Goal: Transaction & Acquisition: Purchase product/service

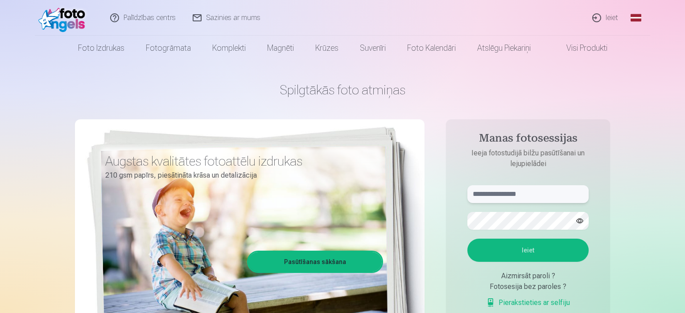
click at [500, 189] on input "text" at bounding box center [527, 194] width 121 height 18
type input "**********"
click at [579, 218] on button "button" at bounding box center [579, 221] width 17 height 17
click at [523, 245] on button "Ieiet" at bounding box center [527, 250] width 121 height 23
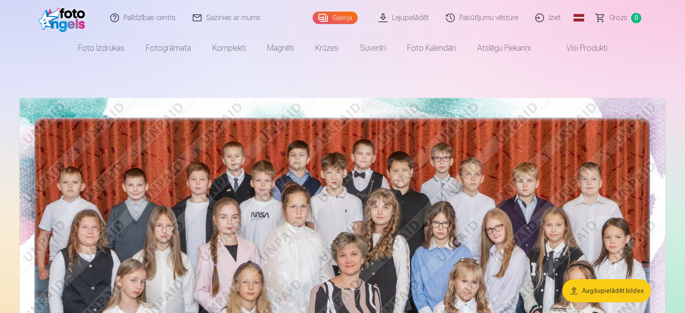
click at [335, 16] on link "Galerija" at bounding box center [334, 18] width 45 height 12
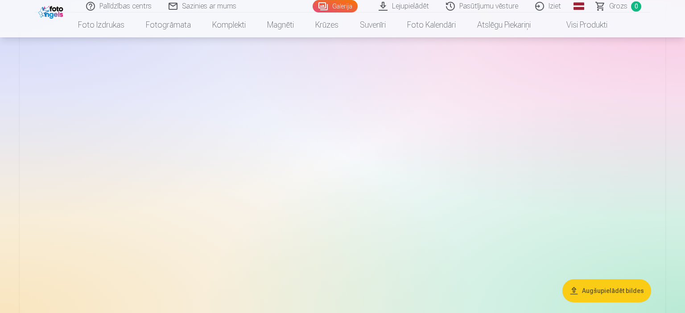
scroll to position [612, 0]
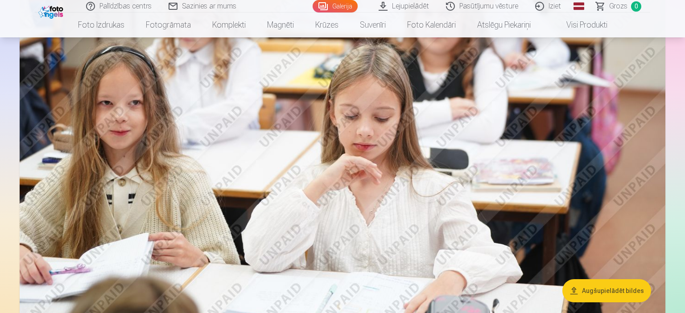
click at [623, 292] on button "Augšupielādēt bildes" at bounding box center [606, 290] width 89 height 23
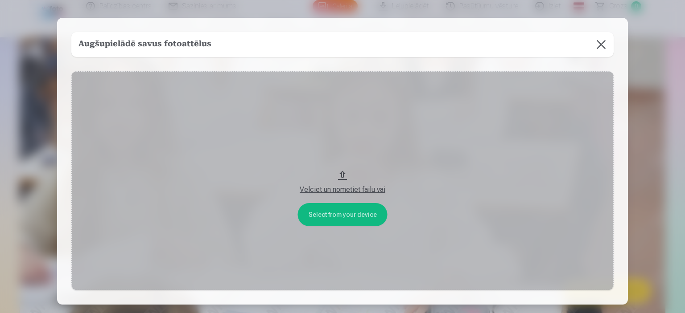
click at [361, 188] on div "Velciet un nometiet failu vai" at bounding box center [342, 190] width 524 height 11
click at [602, 44] on button at bounding box center [600, 44] width 25 height 25
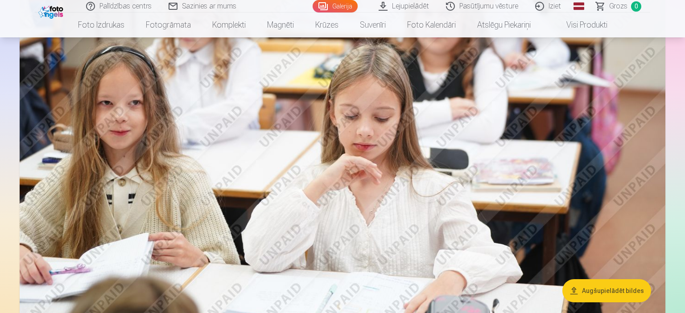
click at [343, 5] on link "Galerija" at bounding box center [334, 6] width 45 height 12
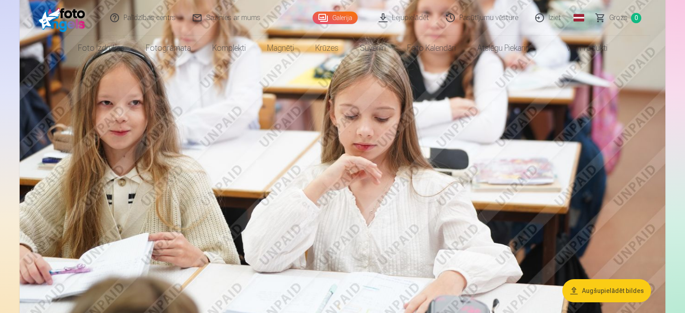
scroll to position [0, 0]
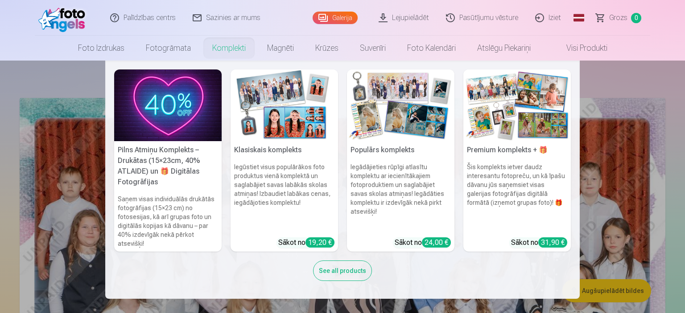
click at [239, 54] on link "Komplekti" at bounding box center [228, 48] width 55 height 25
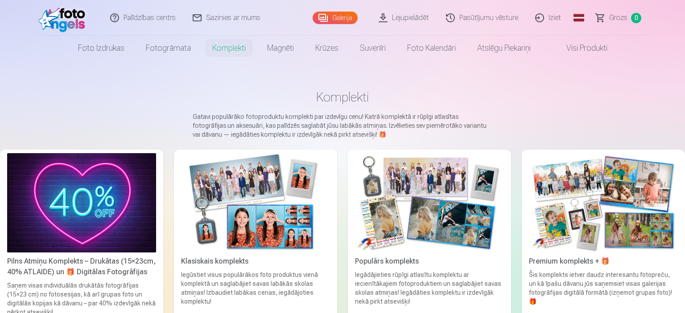
click at [622, 19] on span "Grozs" at bounding box center [618, 17] width 18 height 11
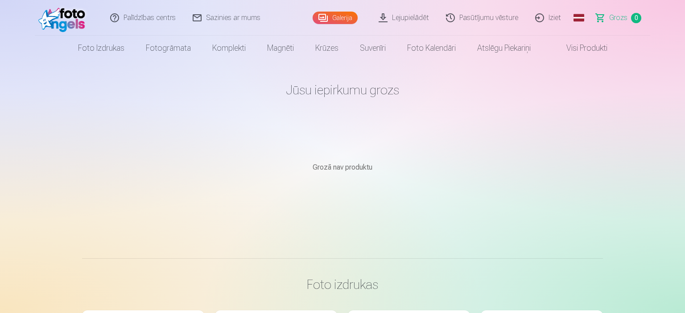
click at [324, 15] on link "Galerija" at bounding box center [334, 18] width 45 height 12
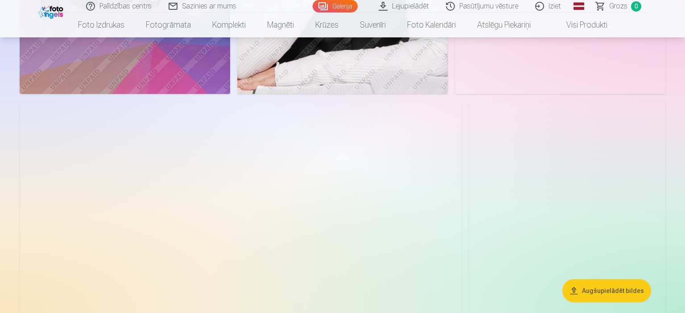
scroll to position [2636, 0]
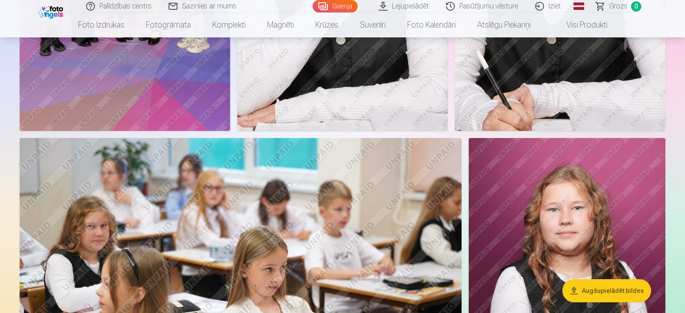
click at [595, 25] on link "Visi produkti" at bounding box center [579, 24] width 77 height 25
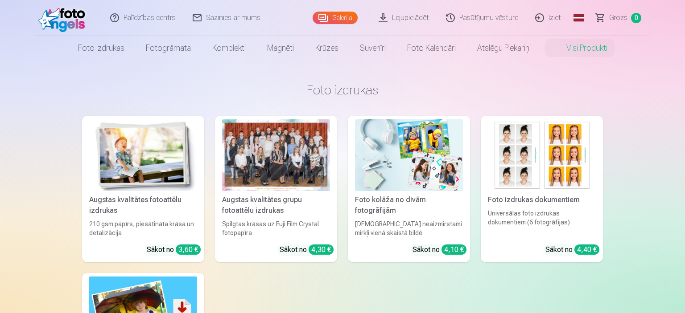
click at [279, 160] on div at bounding box center [276, 155] width 108 height 72
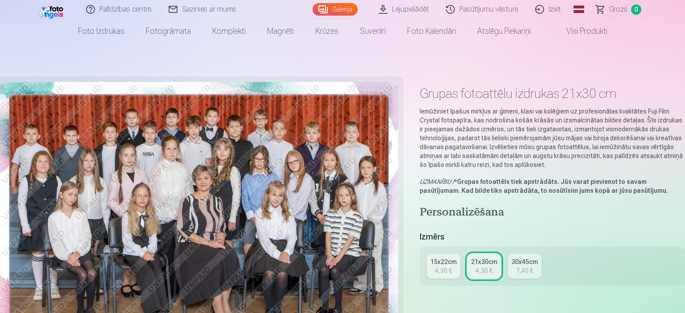
scroll to position [47, 0]
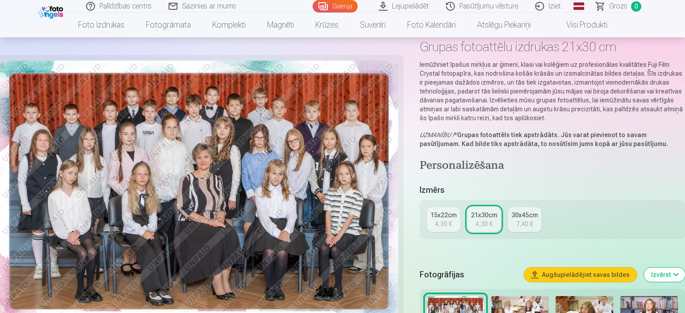
click at [448, 215] on div "15x22cm" at bounding box center [443, 215] width 26 height 9
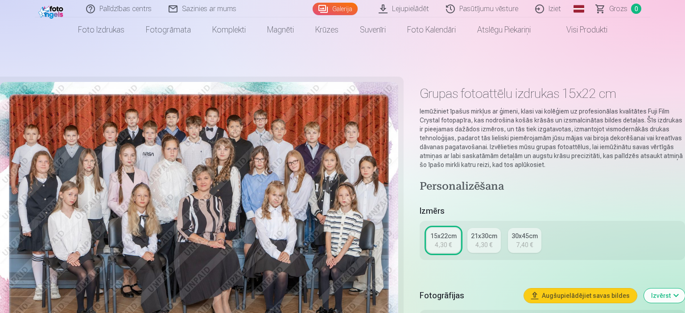
scroll to position [47, 0]
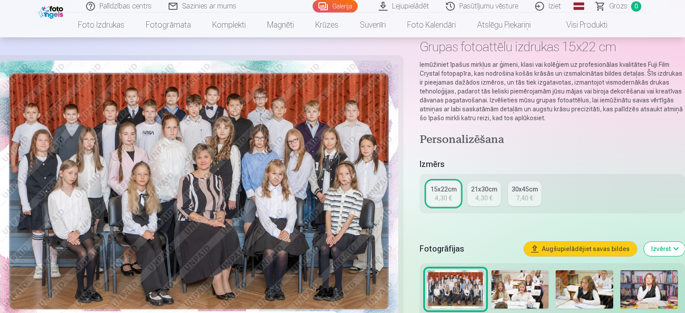
click at [485, 192] on div "21x30cm" at bounding box center [484, 189] width 26 height 9
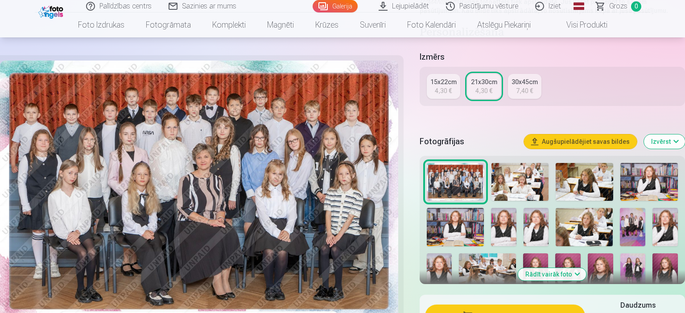
scroll to position [282, 0]
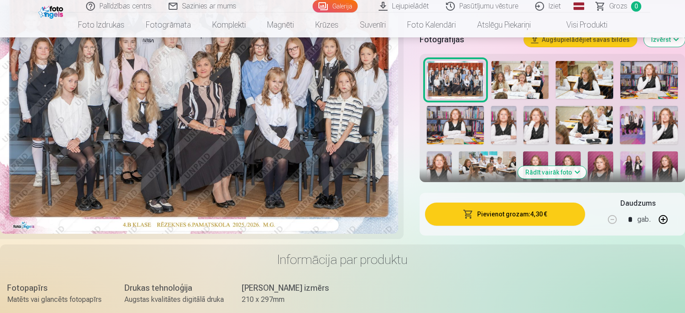
click at [525, 218] on button "Pievienot grozam : 4,30 €" at bounding box center [505, 214] width 160 height 23
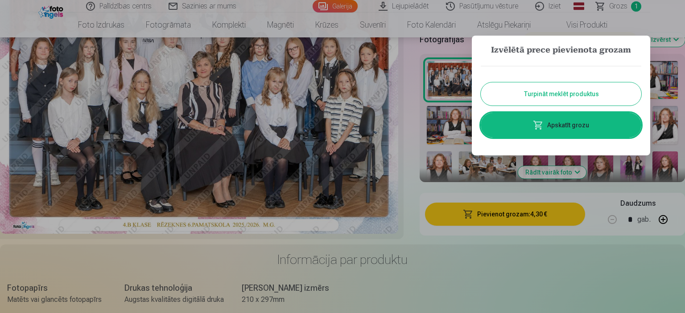
click at [548, 96] on button "Turpināt meklēt produktus" at bounding box center [560, 93] width 160 height 23
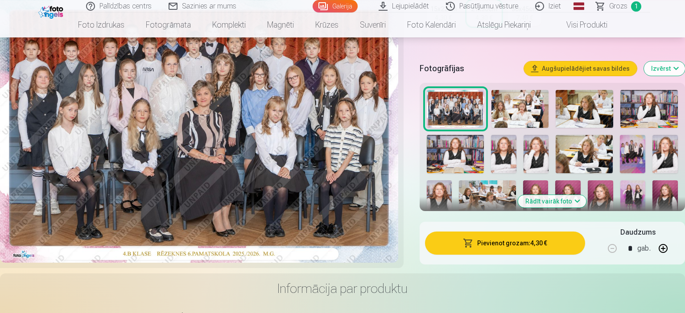
scroll to position [235, 0]
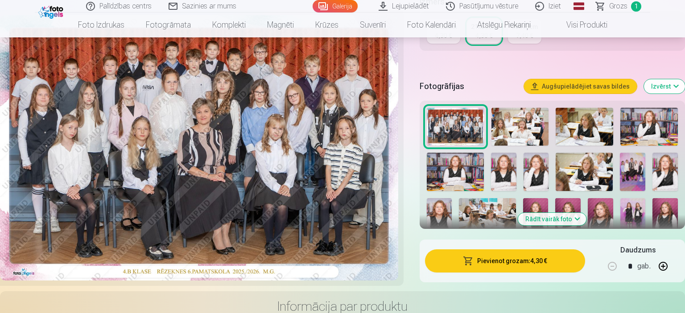
click at [511, 130] on img at bounding box center [519, 127] width 57 height 38
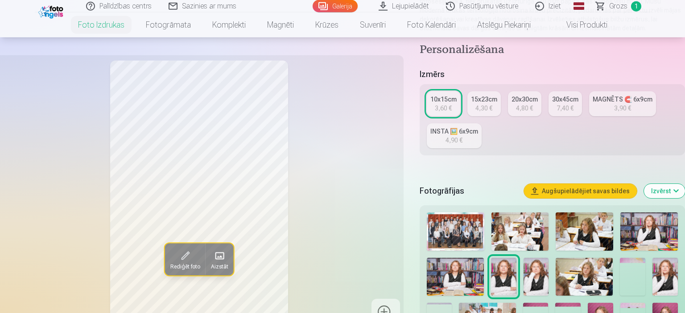
scroll to position [188, 0]
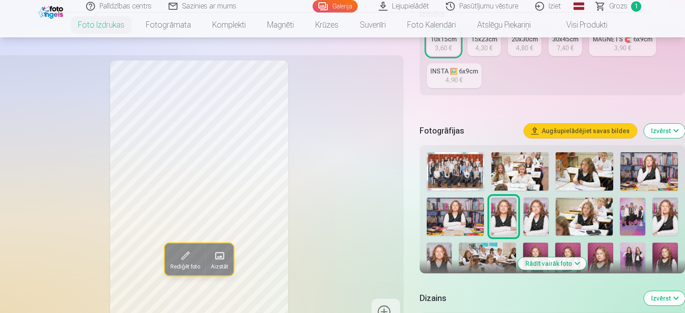
click at [647, 170] on img at bounding box center [648, 171] width 57 height 38
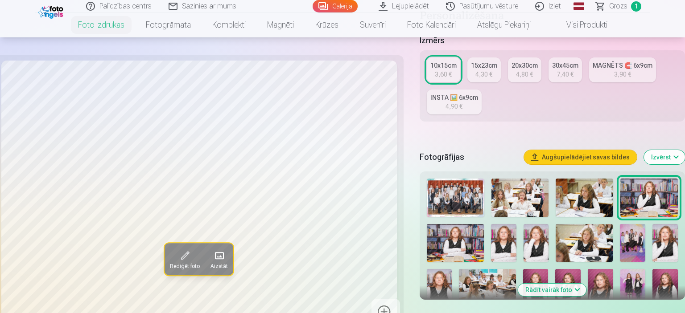
scroll to position [141, 0]
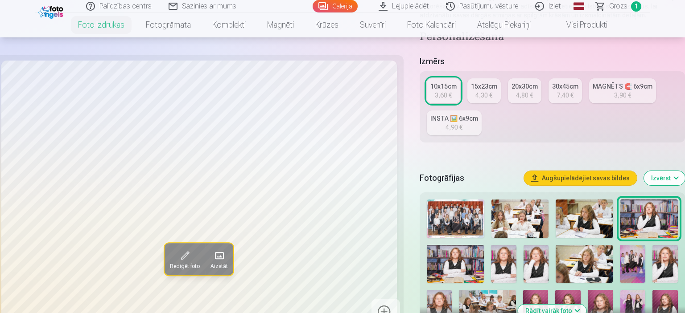
click at [439, 90] on div "10x15cm" at bounding box center [443, 86] width 26 height 9
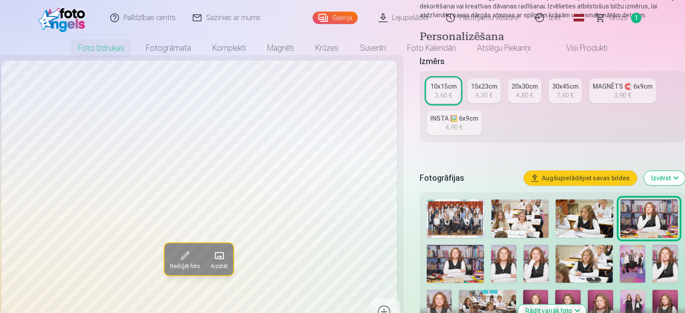
scroll to position [0, 0]
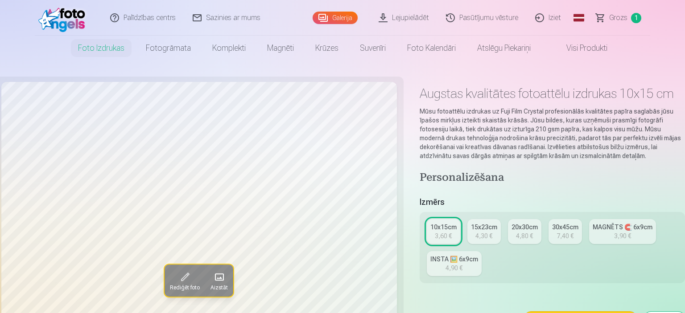
click at [627, 232] on div "3,90 €" at bounding box center [622, 236] width 17 height 9
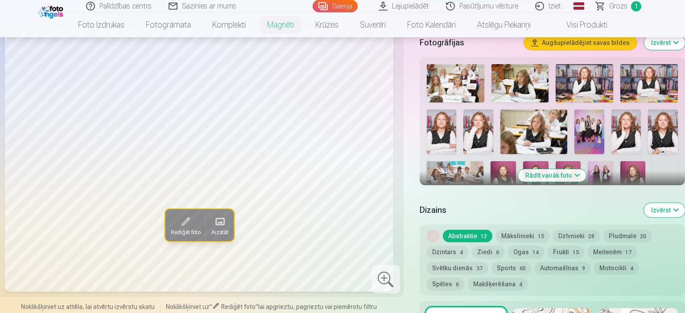
scroll to position [235, 0]
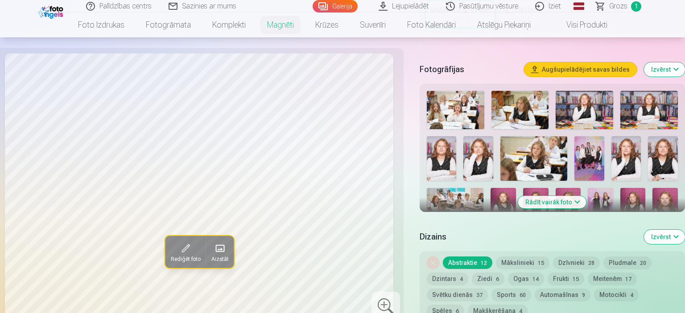
click at [493, 273] on button "Ziedi 6" at bounding box center [488, 279] width 33 height 12
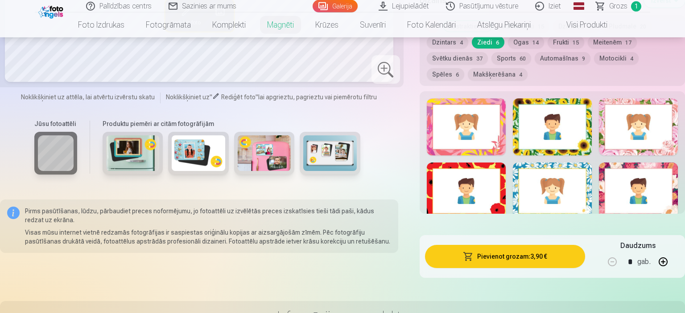
scroll to position [423, 0]
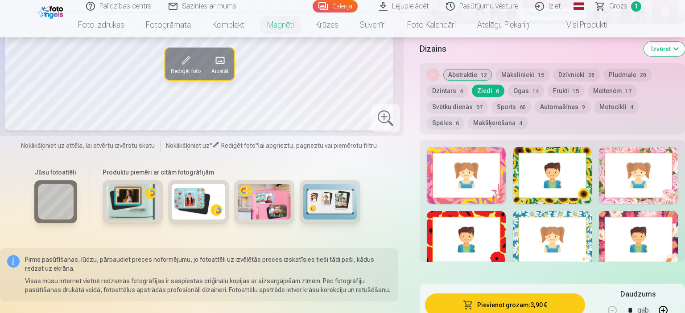
click at [647, 182] on div at bounding box center [638, 175] width 79 height 57
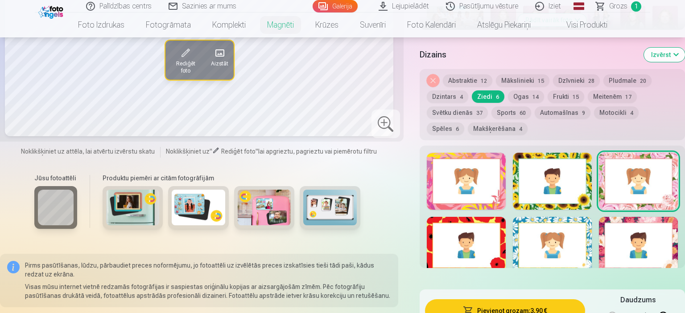
scroll to position [565, 0]
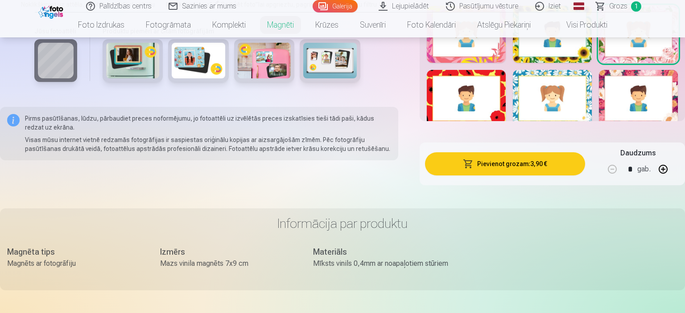
click at [493, 156] on button "Pievienot grozam : 3,90 €" at bounding box center [505, 163] width 160 height 23
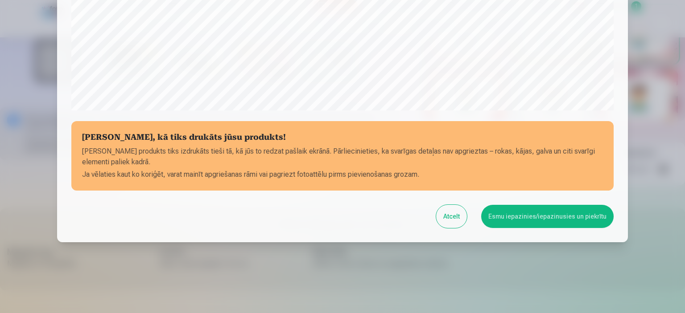
scroll to position [328, 0]
click at [562, 217] on button "Esmu iepazinies/iepazinusies un piekrītu" at bounding box center [547, 216] width 132 height 23
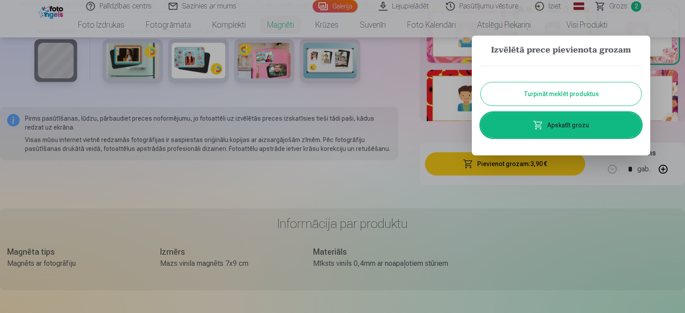
click at [545, 97] on button "Turpināt meklēt produktus" at bounding box center [560, 93] width 160 height 23
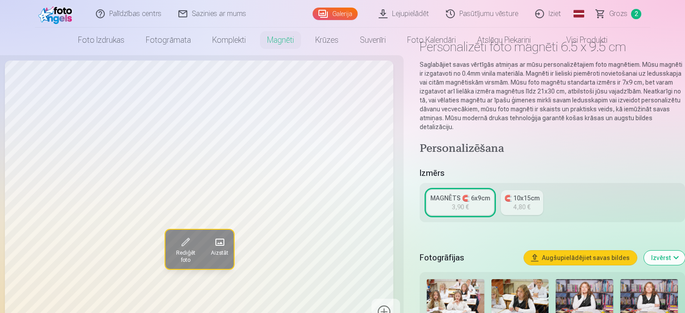
scroll to position [0, 0]
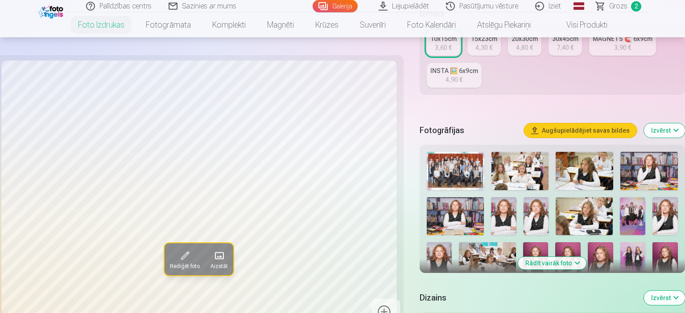
scroll to position [235, 0]
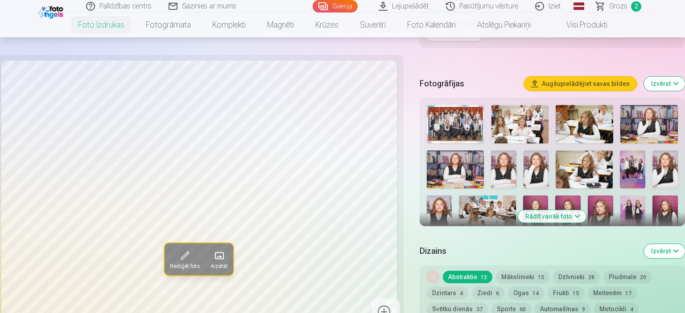
click at [636, 170] on img at bounding box center [632, 170] width 25 height 38
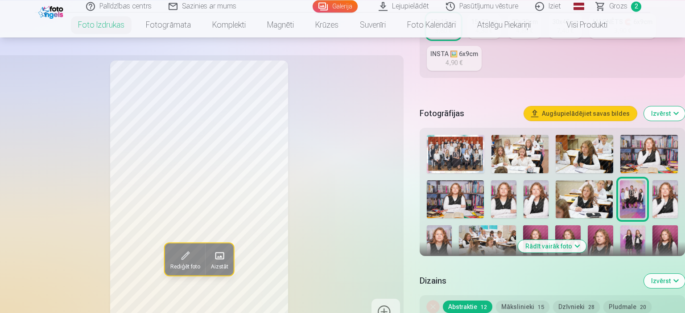
scroll to position [94, 0]
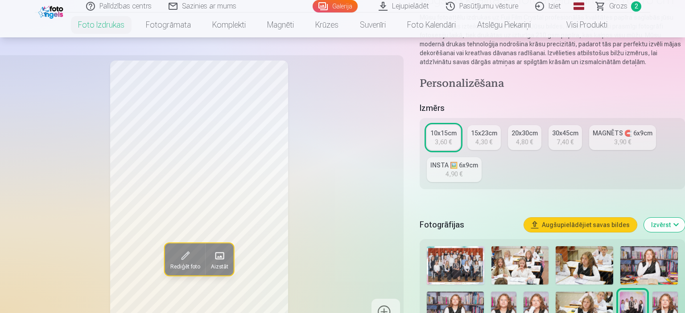
click at [442, 140] on div "3,60 €" at bounding box center [443, 142] width 17 height 9
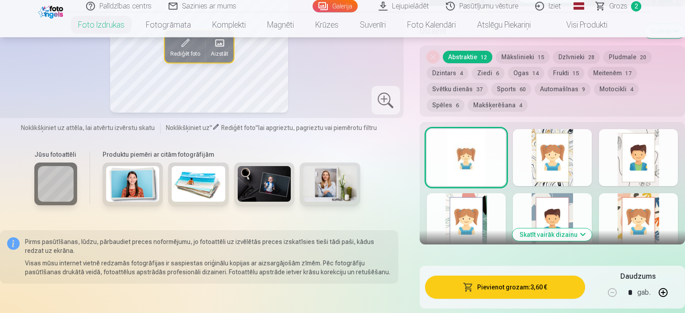
scroll to position [517, 0]
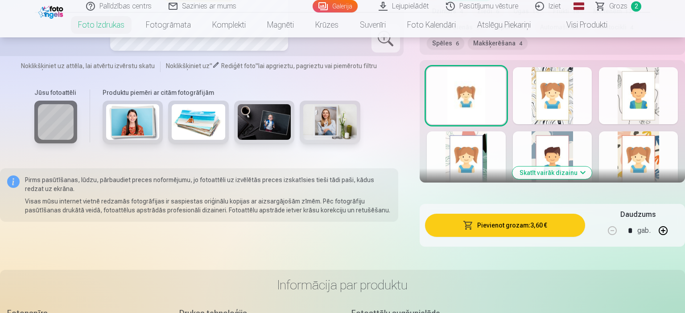
click at [502, 221] on button "Pievienot grozam : 3,60 €" at bounding box center [505, 225] width 160 height 23
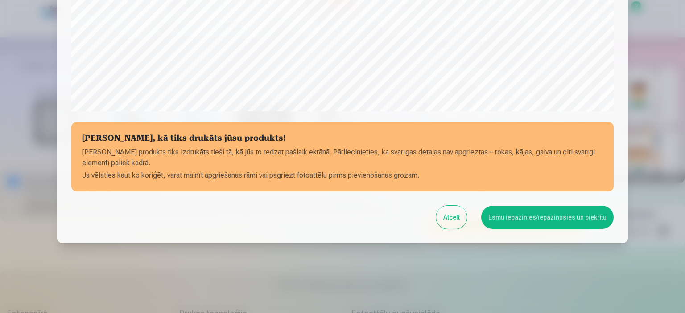
scroll to position [328, 0]
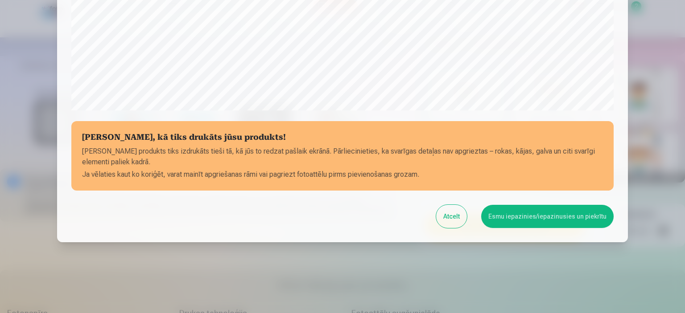
click at [538, 217] on button "Esmu iepazinies/iepazinusies un piekrītu" at bounding box center [547, 216] width 132 height 23
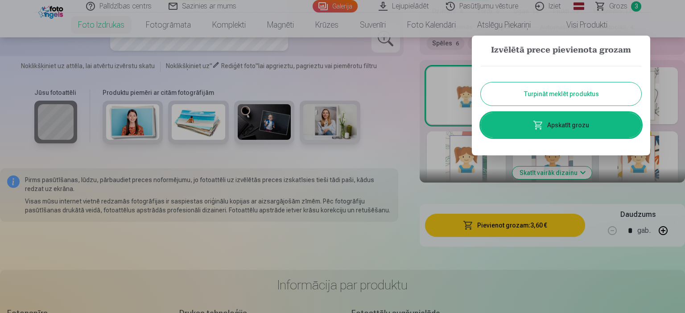
click at [543, 89] on button "Turpināt meklēt produktus" at bounding box center [560, 93] width 160 height 23
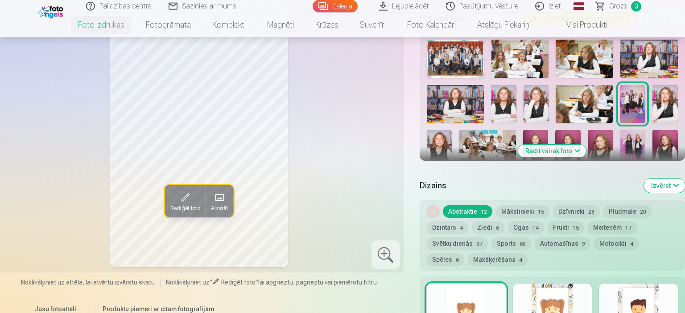
scroll to position [282, 0]
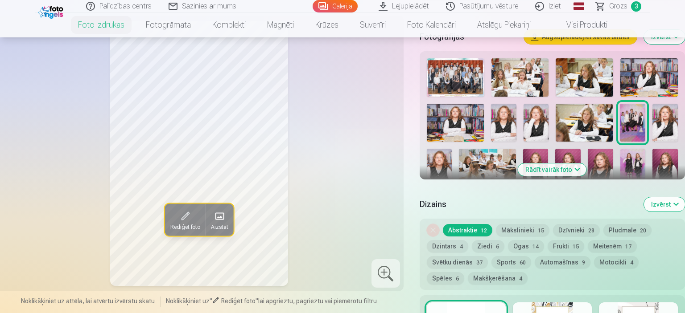
click at [457, 120] on img at bounding box center [455, 123] width 57 height 38
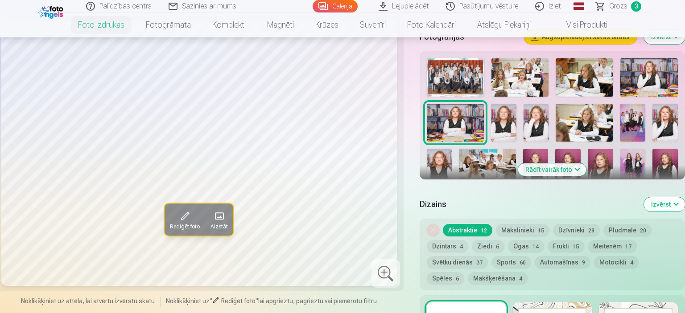
click at [511, 121] on img at bounding box center [503, 123] width 25 height 38
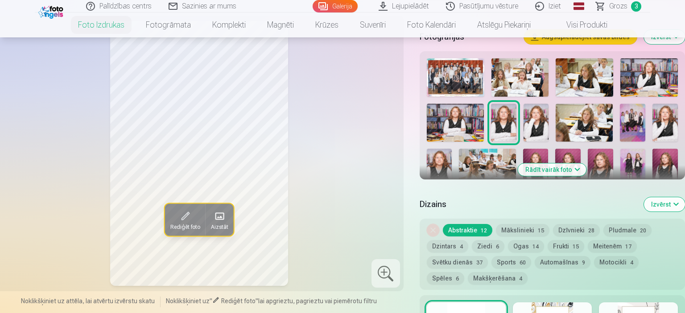
click at [532, 123] on img at bounding box center [535, 123] width 25 height 38
click at [669, 118] on img at bounding box center [664, 123] width 25 height 38
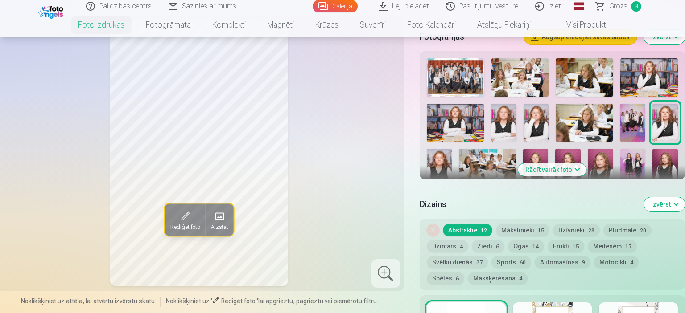
click at [597, 120] on img at bounding box center [583, 123] width 57 height 38
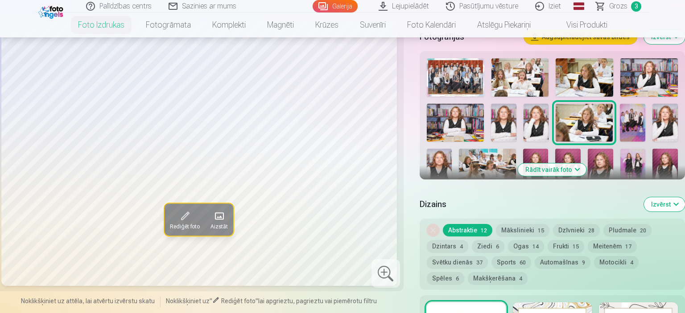
click at [650, 77] on img at bounding box center [648, 77] width 57 height 38
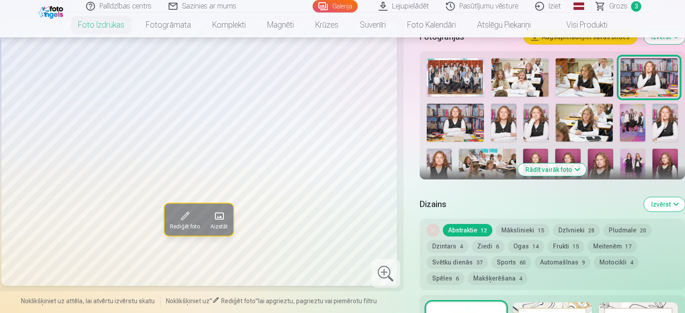
click at [661, 115] on img at bounding box center [664, 123] width 25 height 38
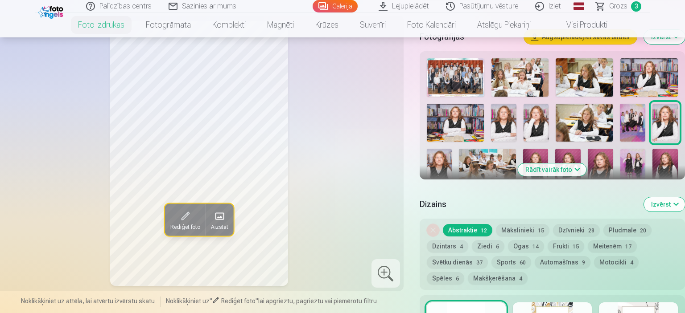
click at [440, 161] on img at bounding box center [439, 168] width 25 height 38
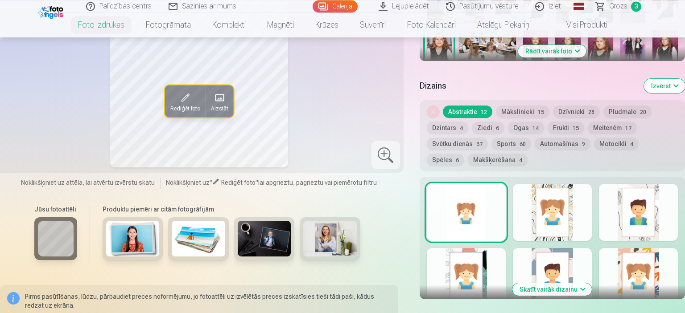
scroll to position [423, 0]
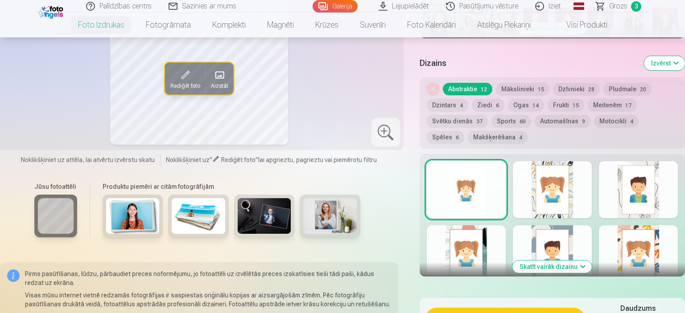
click at [491, 104] on button "Ziedi 6" at bounding box center [488, 105] width 33 height 12
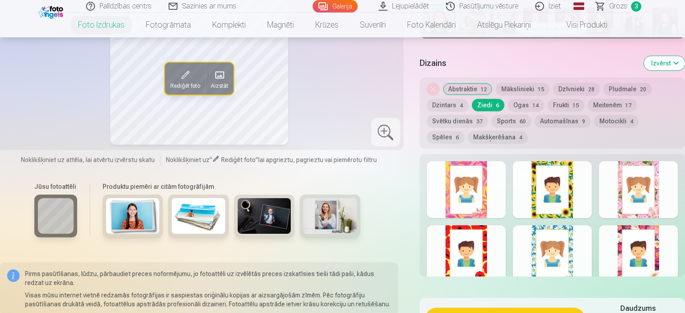
click at [557, 180] on div at bounding box center [552, 189] width 79 height 57
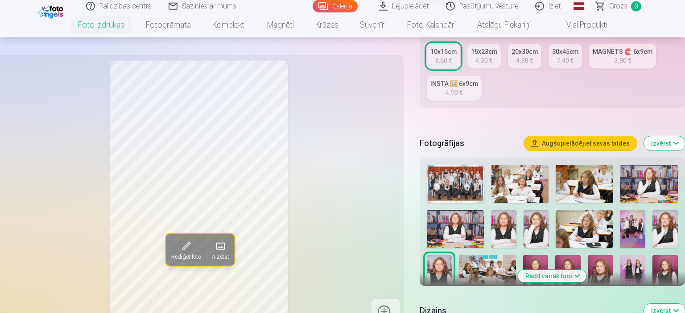
scroll to position [94, 0]
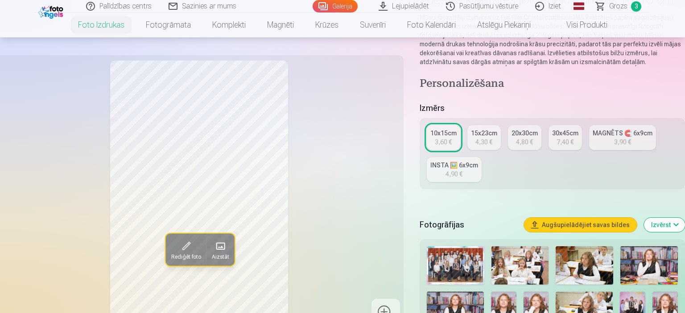
click at [443, 135] on div "10x15cm" at bounding box center [443, 133] width 26 height 9
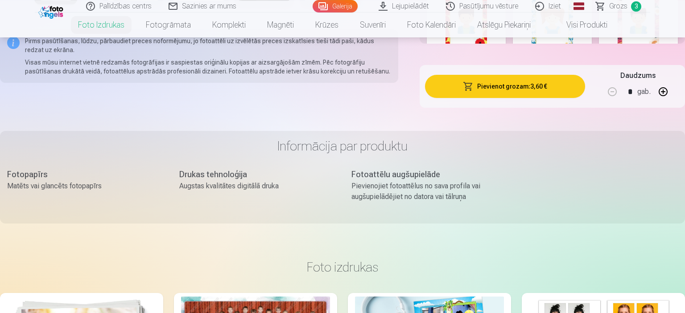
scroll to position [612, 0]
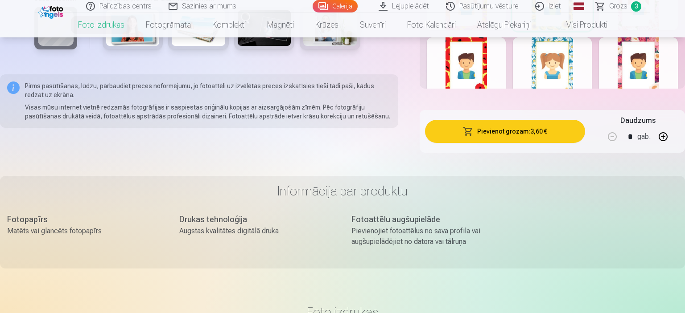
click at [490, 136] on button "Pievienot grozam : 3,60 €" at bounding box center [505, 131] width 160 height 23
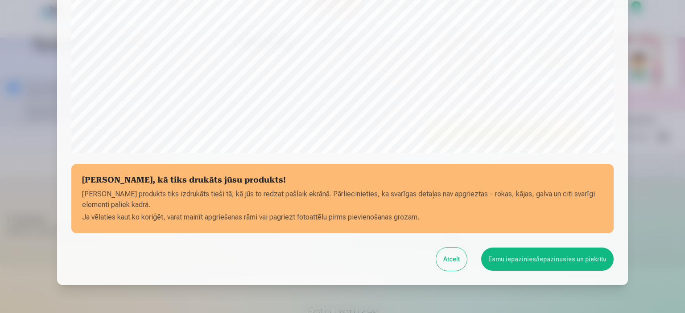
scroll to position [328, 0]
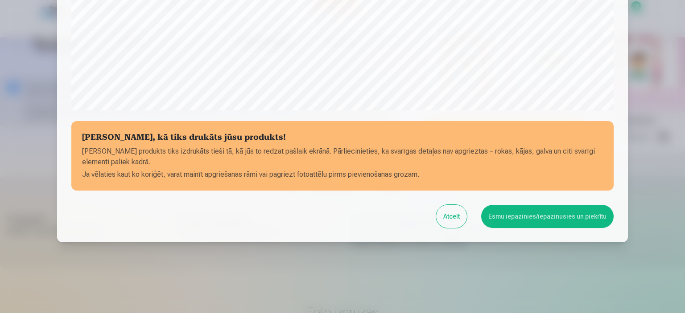
click at [534, 215] on button "Esmu iepazinies/iepazinusies un piekrītu" at bounding box center [547, 216] width 132 height 23
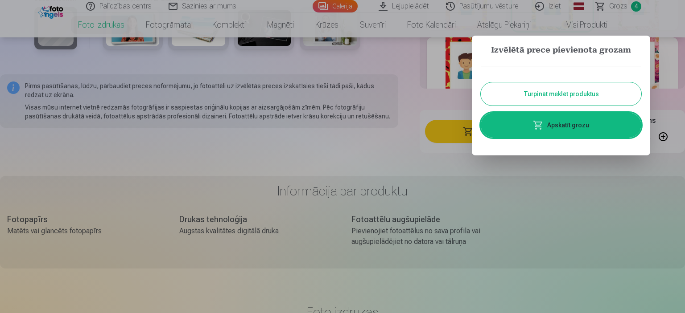
click at [548, 95] on button "Turpināt meklēt produktus" at bounding box center [560, 93] width 160 height 23
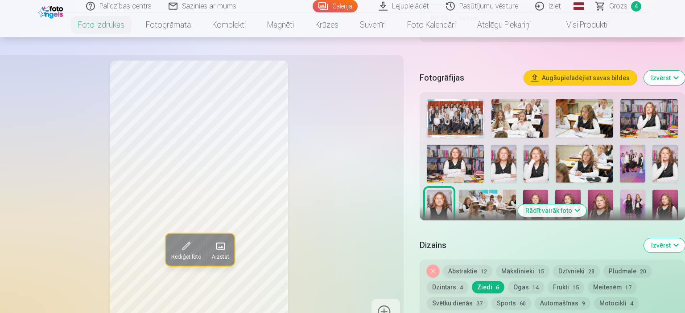
scroll to position [188, 0]
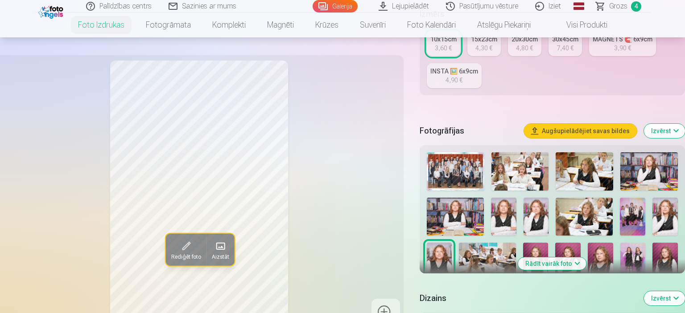
click at [624, 4] on span "Grozs" at bounding box center [618, 6] width 18 height 11
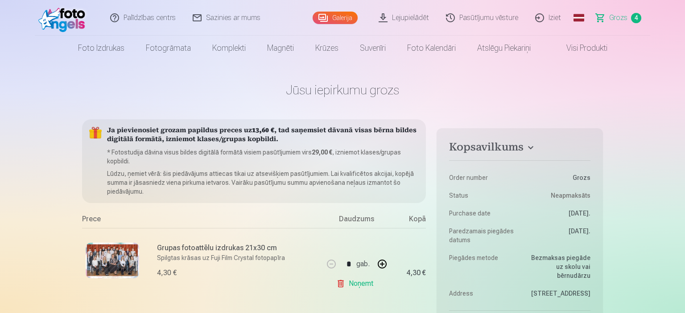
click at [329, 15] on link "Galerija" at bounding box center [334, 18] width 45 height 12
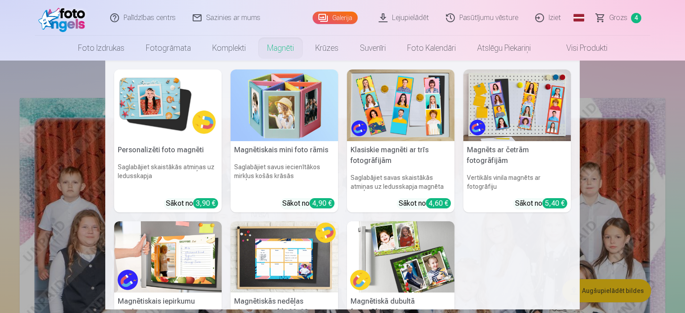
click at [275, 45] on link "Magnēti" at bounding box center [280, 48] width 48 height 25
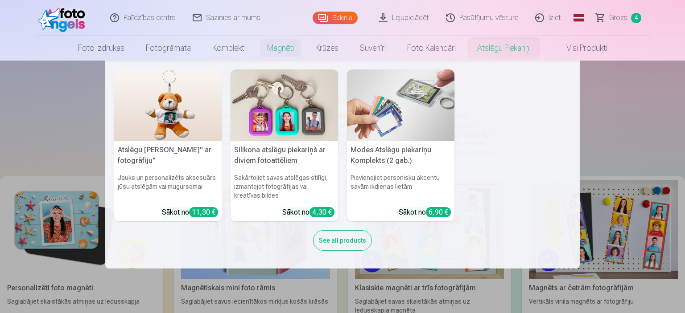
click at [500, 47] on link "Atslēgu piekariņi" at bounding box center [503, 48] width 75 height 25
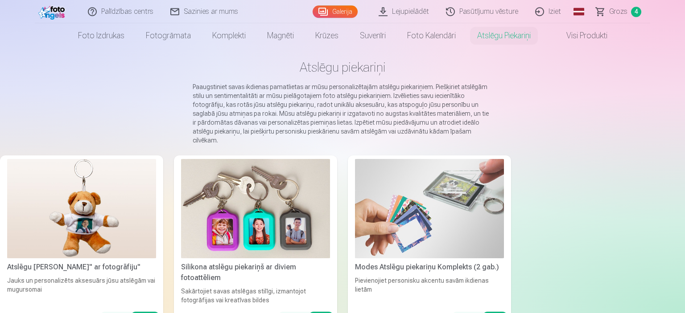
scroll to position [47, 0]
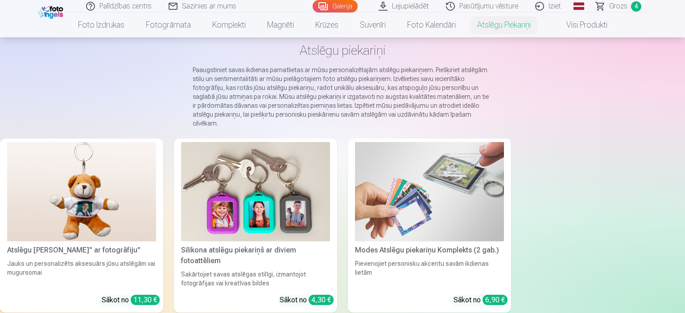
click at [290, 205] on img at bounding box center [255, 191] width 149 height 99
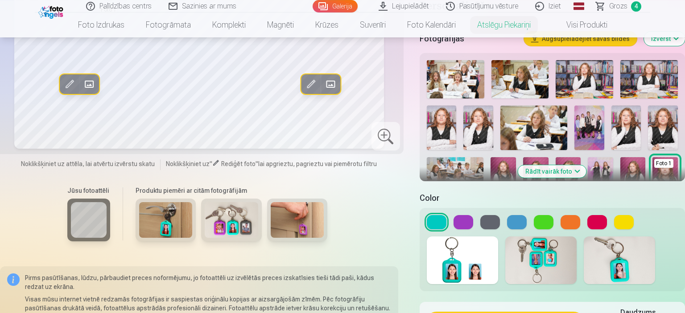
scroll to position [235, 0]
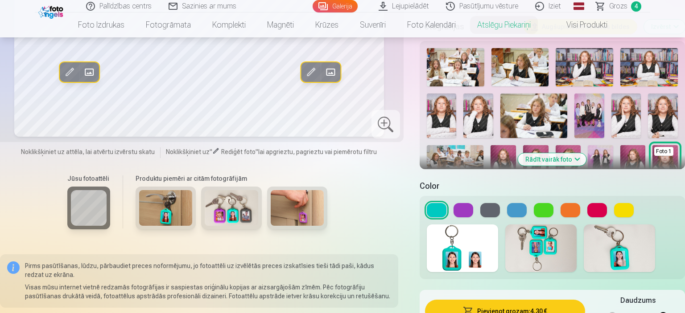
click at [557, 161] on button "Rādīt vairāk foto" at bounding box center [552, 159] width 68 height 12
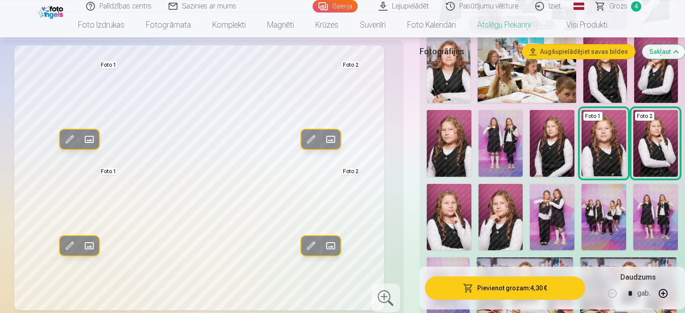
scroll to position [496, 0]
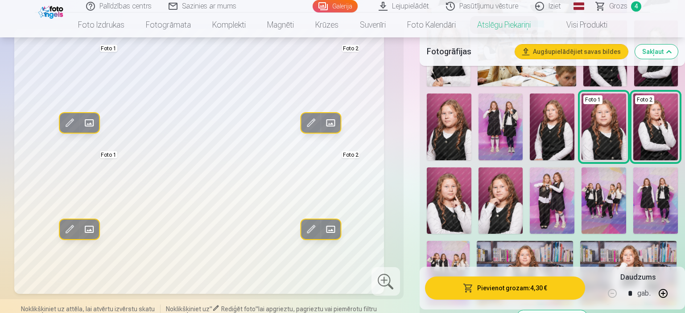
click at [558, 190] on img at bounding box center [552, 201] width 45 height 67
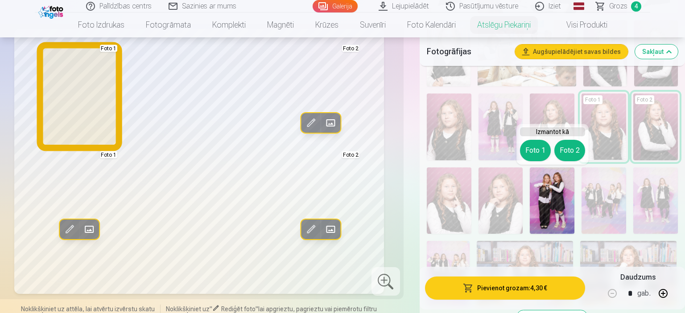
click at [534, 151] on button "Foto 1" at bounding box center [535, 150] width 31 height 21
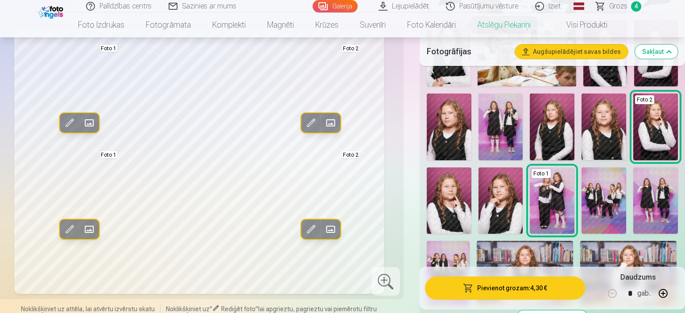
click at [612, 196] on img at bounding box center [603, 201] width 45 height 67
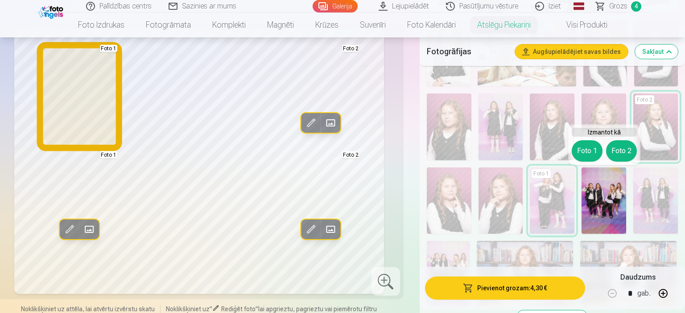
click at [585, 148] on button "Foto 1" at bounding box center [586, 150] width 31 height 21
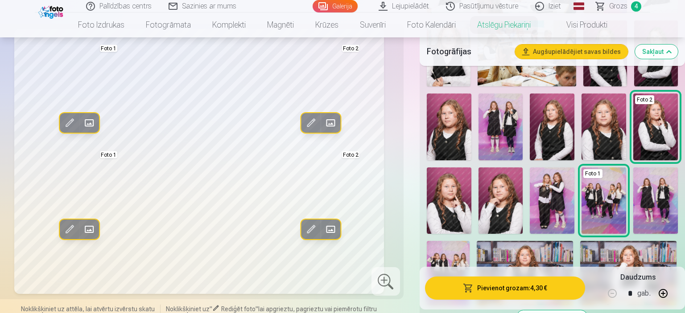
click at [662, 196] on img at bounding box center [655, 201] width 45 height 67
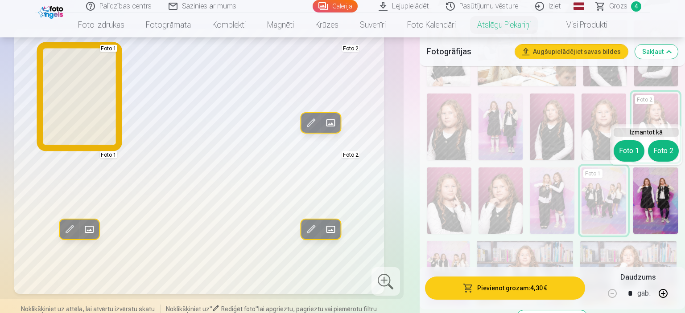
click at [630, 151] on button "Foto 1" at bounding box center [628, 150] width 31 height 21
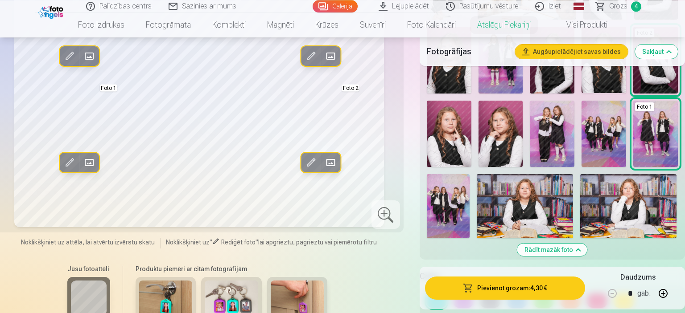
scroll to position [590, 0]
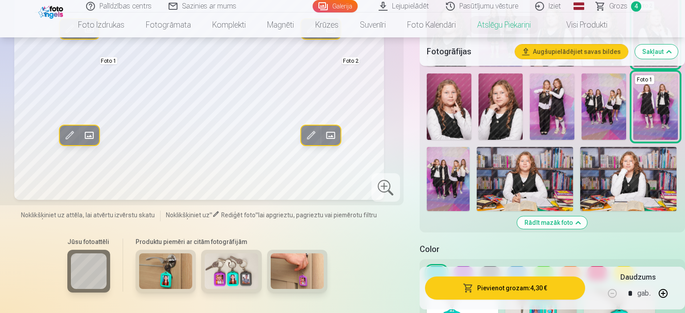
click at [450, 174] on img at bounding box center [448, 179] width 43 height 64
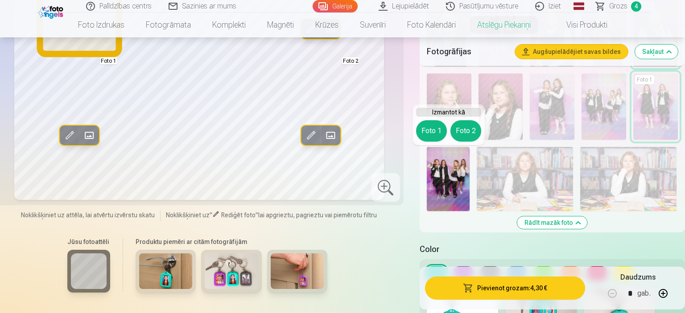
click at [425, 129] on button "Foto 1" at bounding box center [431, 130] width 31 height 21
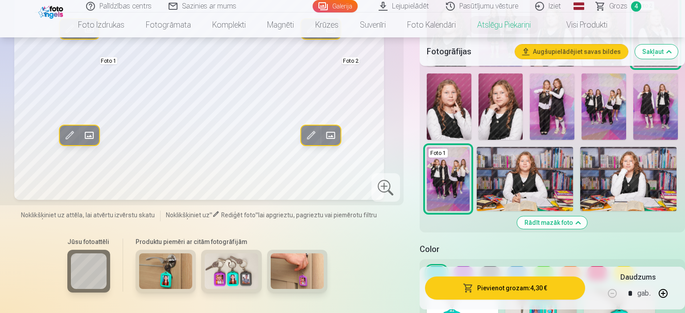
click at [545, 181] on img at bounding box center [524, 179] width 96 height 64
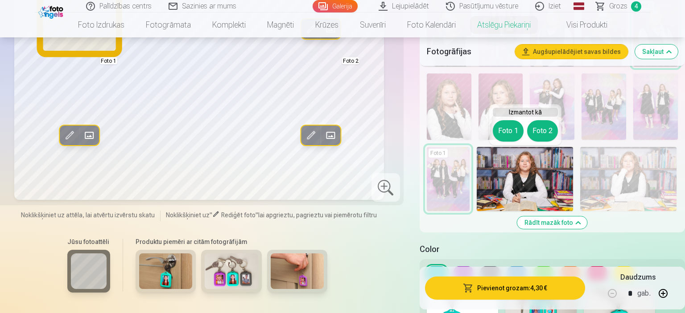
click at [508, 128] on button "Foto 1" at bounding box center [508, 130] width 31 height 21
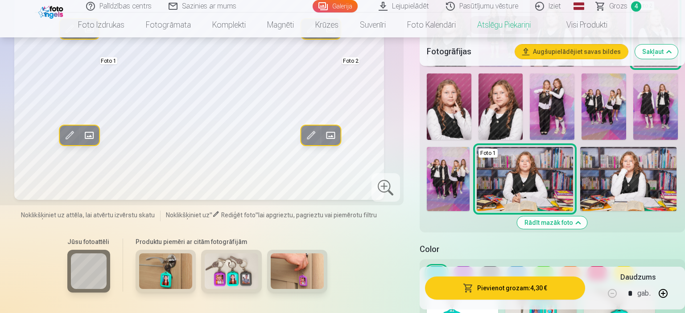
click at [625, 186] on img at bounding box center [628, 179] width 96 height 64
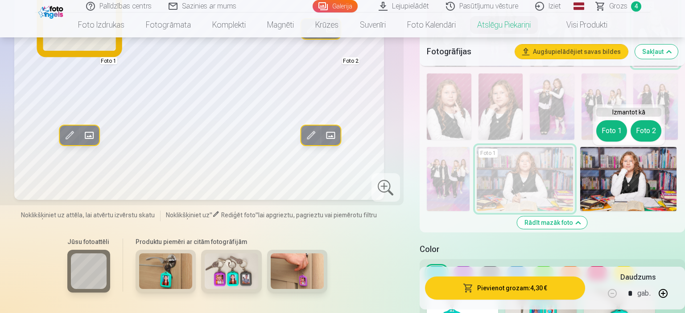
click at [612, 130] on button "Foto 1" at bounding box center [611, 130] width 31 height 21
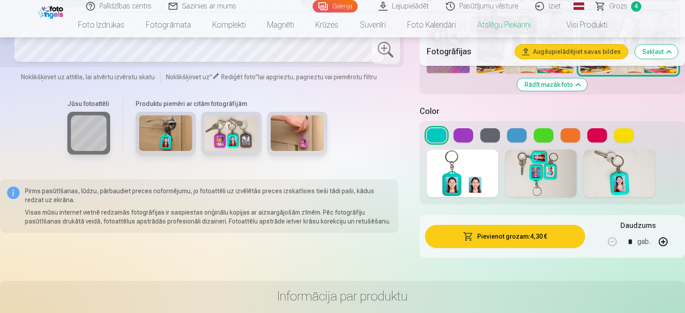
scroll to position [731, 0]
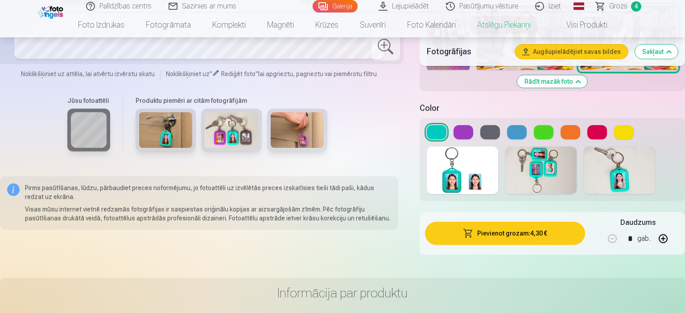
click at [489, 130] on button at bounding box center [490, 132] width 20 height 14
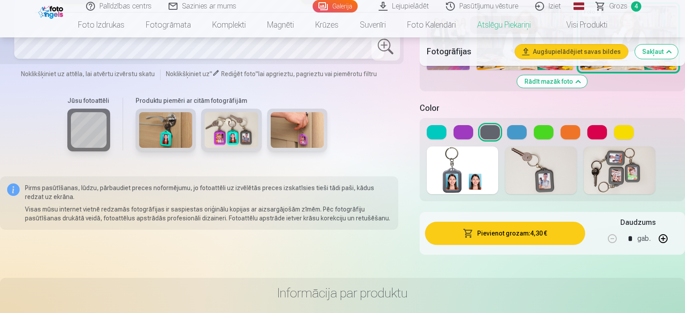
click at [516, 131] on button at bounding box center [517, 132] width 20 height 14
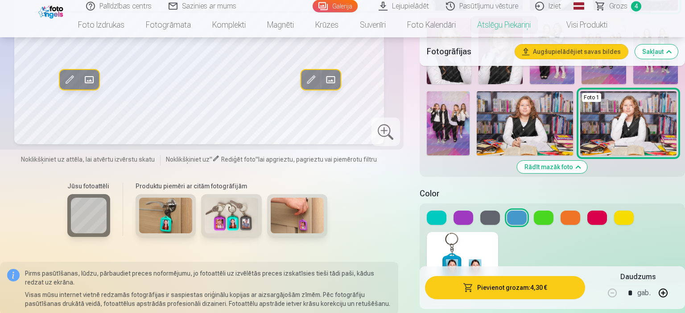
scroll to position [684, 0]
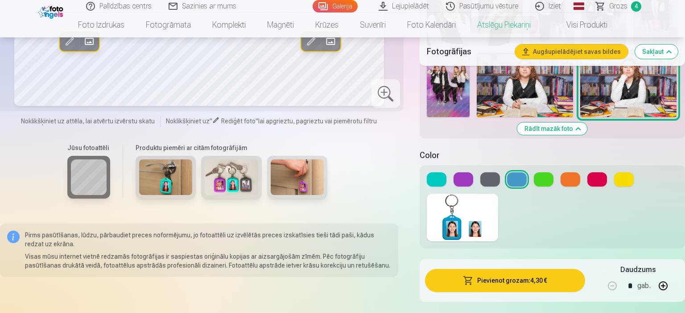
click at [490, 184] on button at bounding box center [490, 179] width 20 height 14
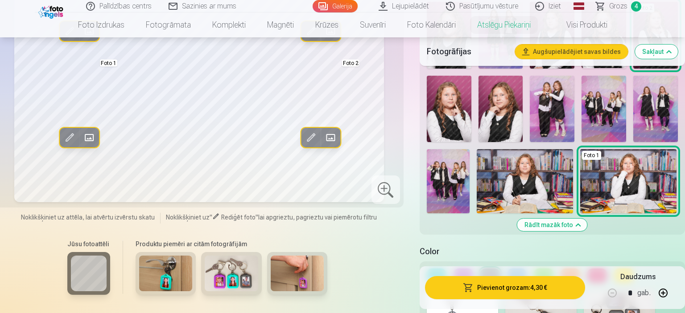
scroll to position [636, 0]
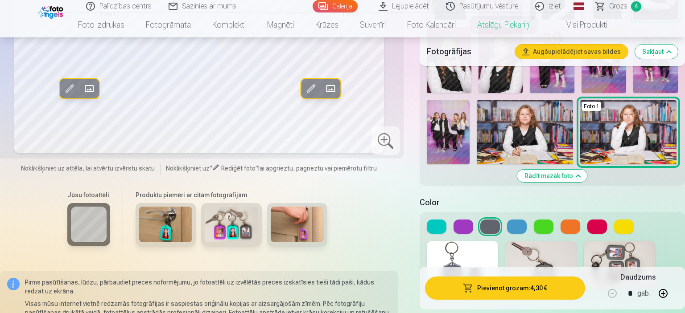
click at [521, 291] on button "Pievienot grozam : 4,30 €" at bounding box center [505, 288] width 160 height 23
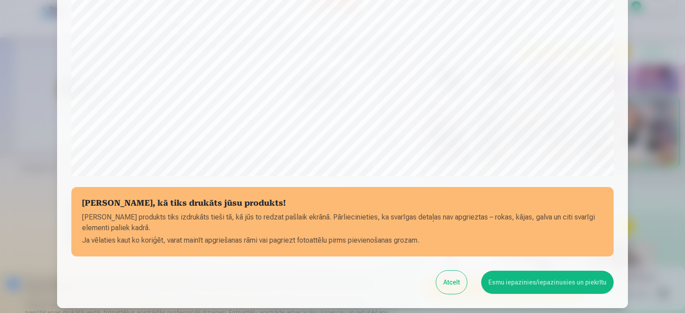
scroll to position [328, 0]
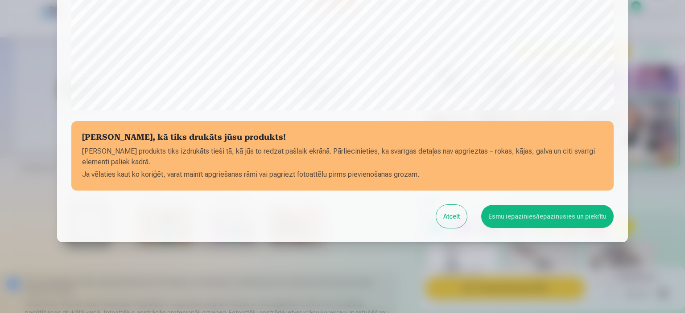
click at [530, 218] on button "Esmu iepazinies/iepazinusies un piekrītu" at bounding box center [547, 216] width 132 height 23
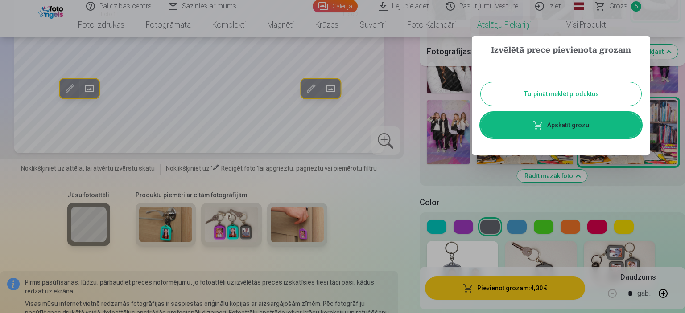
click at [542, 93] on button "Turpināt meklēt produktus" at bounding box center [560, 93] width 160 height 23
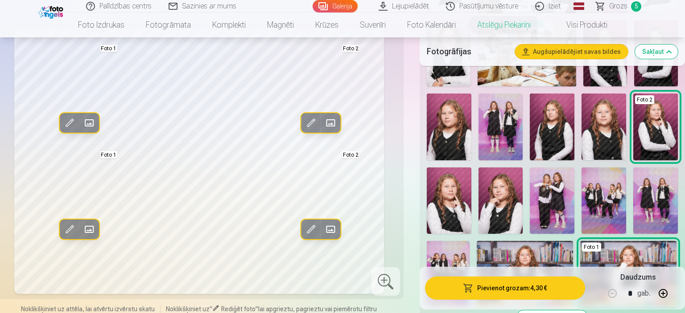
scroll to position [307, 0]
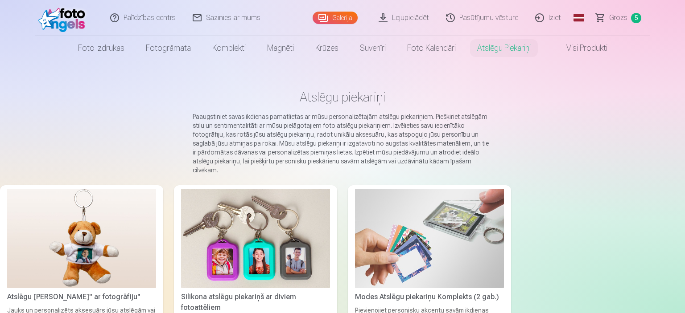
click at [337, 15] on link "Galerija" at bounding box center [334, 18] width 45 height 12
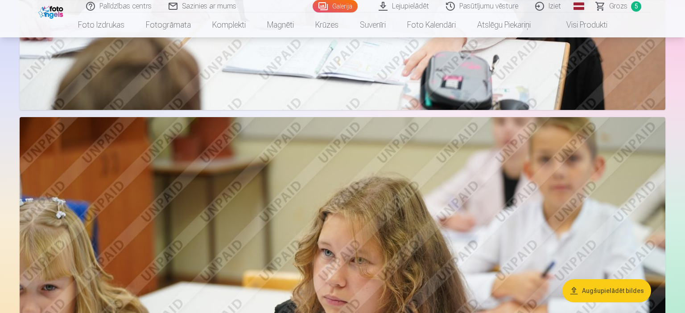
scroll to position [847, 0]
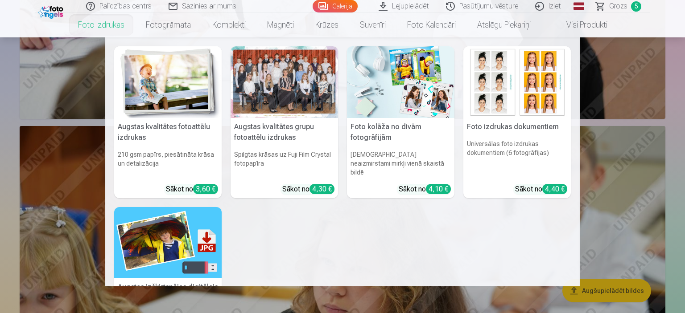
click at [112, 26] on link "Foto izdrukas" at bounding box center [101, 24] width 68 height 25
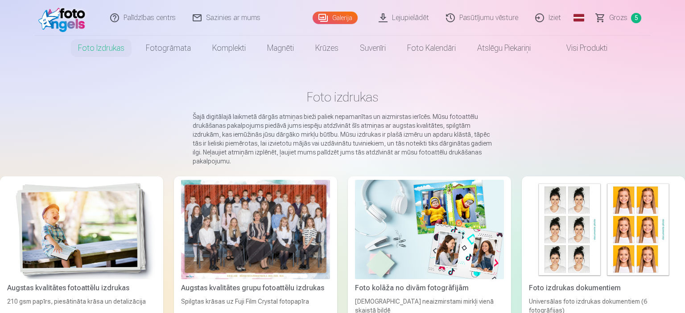
click at [238, 209] on div at bounding box center [255, 229] width 149 height 99
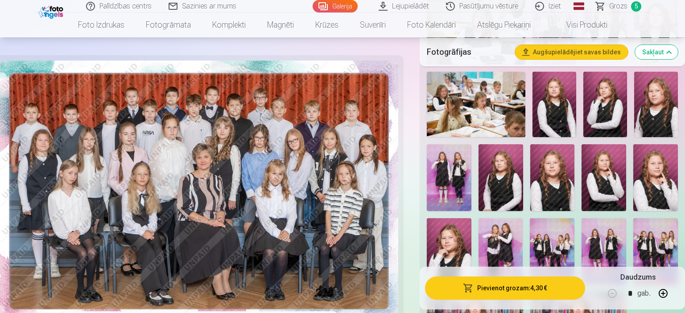
scroll to position [659, 0]
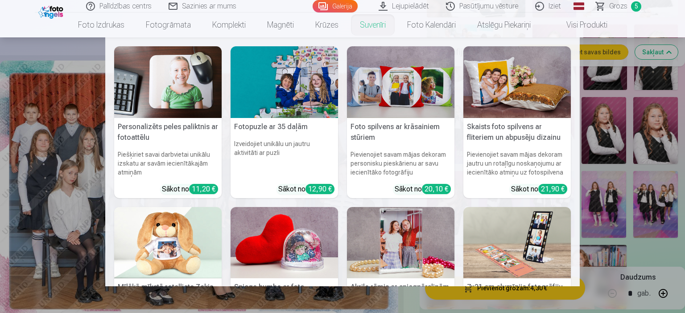
click at [369, 26] on link "Suvenīri" at bounding box center [372, 24] width 47 height 25
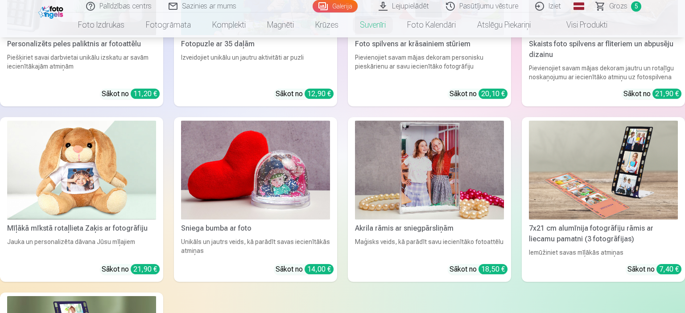
scroll to position [94, 0]
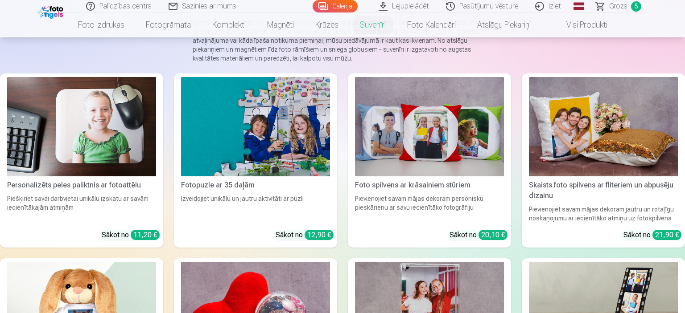
click at [423, 133] on img at bounding box center [429, 126] width 149 height 99
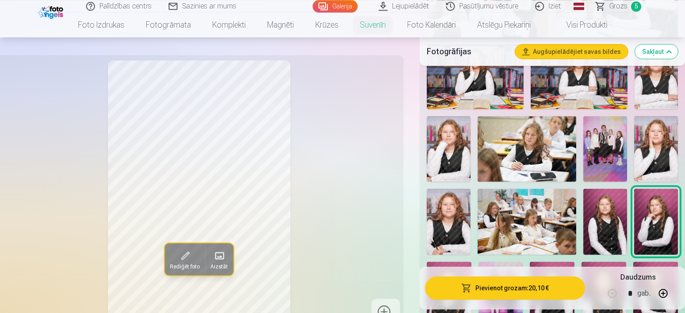
scroll to position [282, 0]
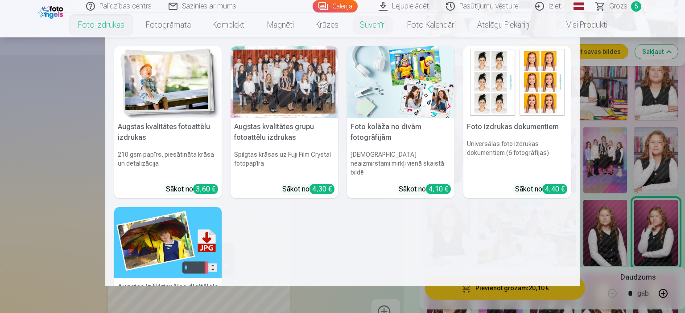
click at [82, 29] on link "Foto izdrukas" at bounding box center [101, 24] width 68 height 25
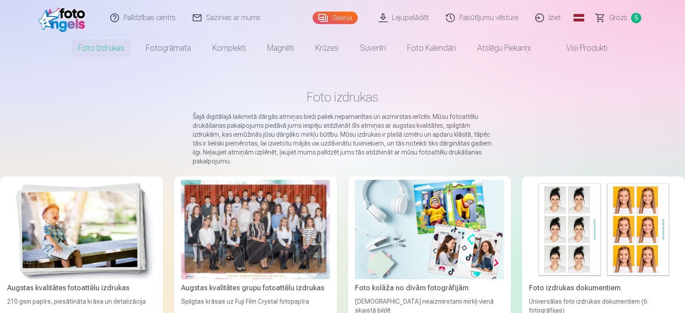
click at [232, 212] on div at bounding box center [255, 229] width 149 height 99
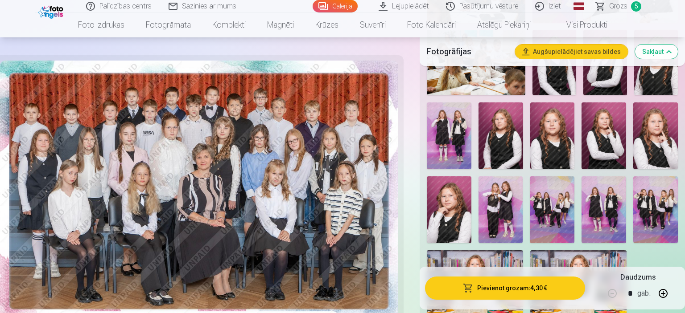
scroll to position [659, 0]
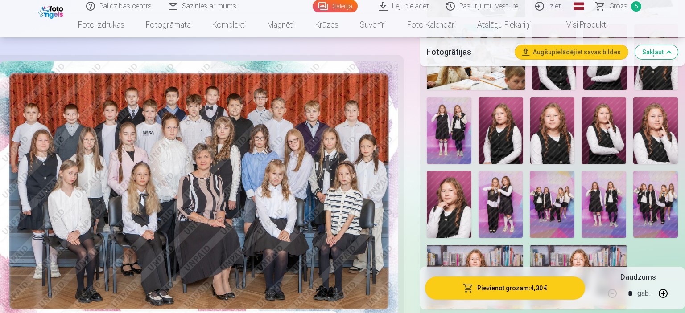
click at [507, 190] on img at bounding box center [500, 204] width 45 height 67
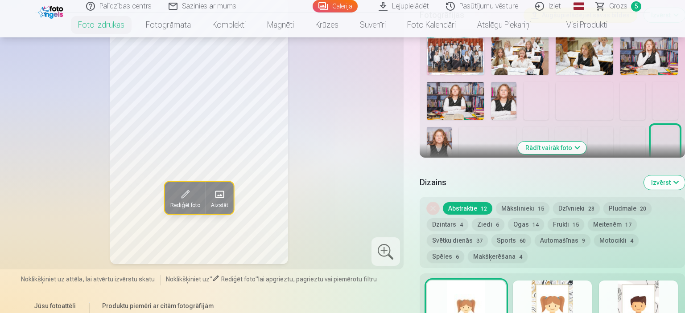
scroll to position [329, 0]
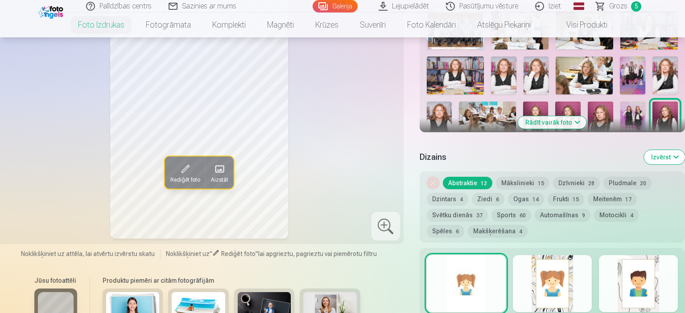
click at [637, 119] on img at bounding box center [632, 121] width 25 height 38
click at [568, 121] on button "Rādīt vairāk foto" at bounding box center [552, 122] width 68 height 12
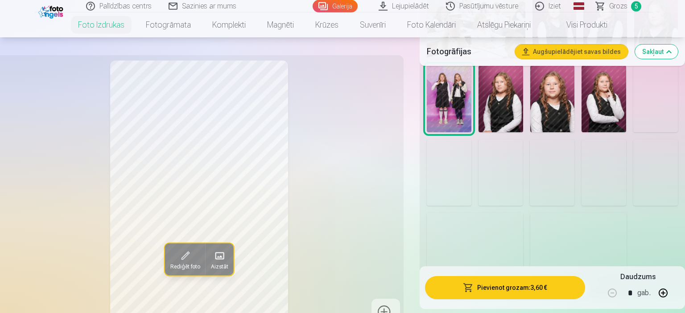
scroll to position [706, 0]
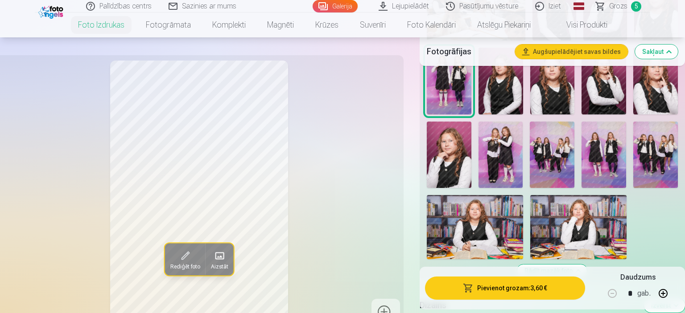
click at [493, 160] on img at bounding box center [500, 155] width 45 height 67
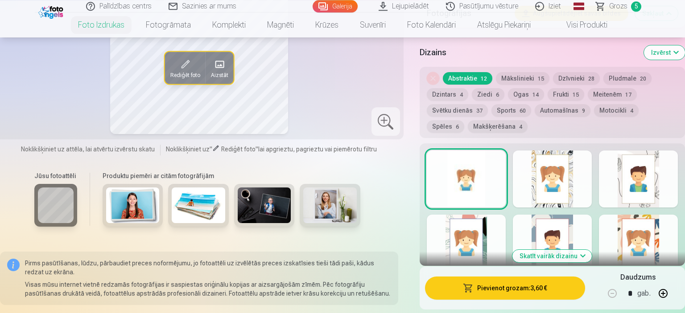
scroll to position [941, 0]
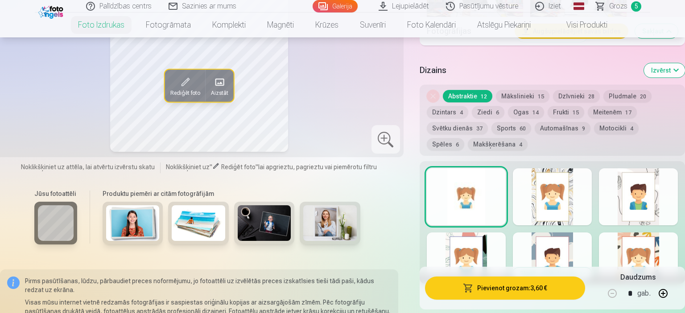
click at [516, 94] on button "Mākslinieki 15" at bounding box center [522, 96] width 53 height 12
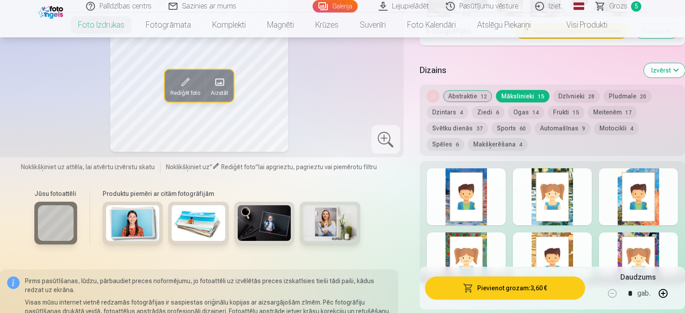
click at [568, 94] on button "Dzīvnieki 28" at bounding box center [576, 96] width 47 height 12
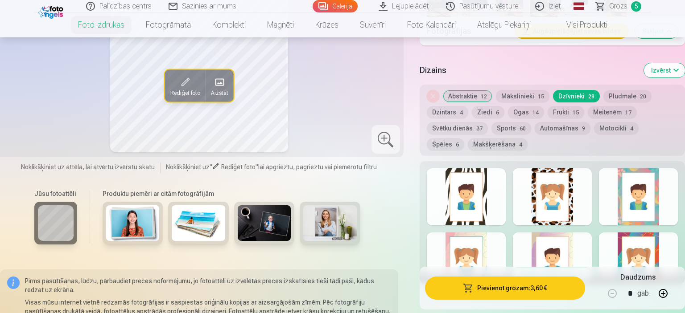
click at [614, 92] on button "Pludmale 20" at bounding box center [627, 96] width 48 height 12
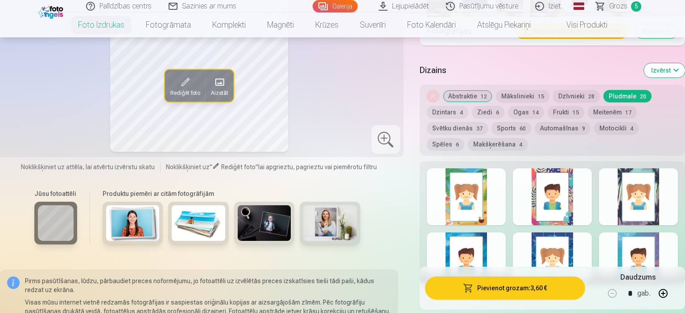
click at [447, 113] on button "Dzintars 4" at bounding box center [447, 112] width 41 height 12
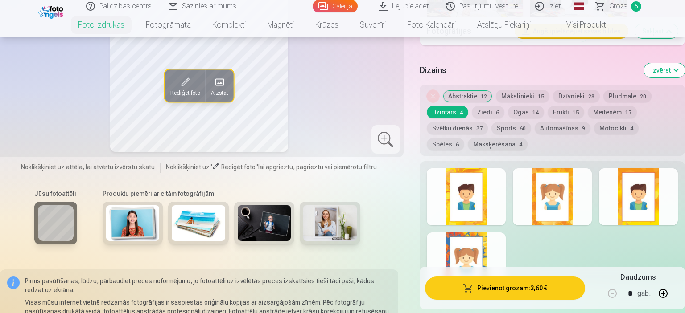
click at [484, 114] on button "Ziedi 6" at bounding box center [488, 112] width 33 height 12
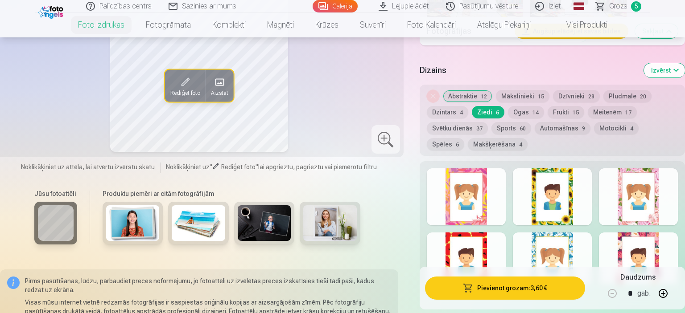
click at [524, 113] on button "Ogas 14" at bounding box center [526, 112] width 36 height 12
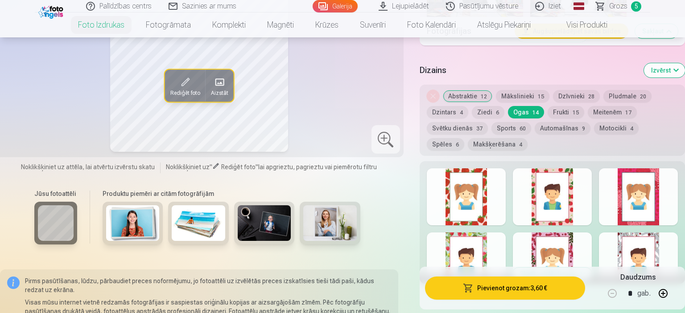
click at [560, 115] on button "Frukti 15" at bounding box center [565, 112] width 37 height 12
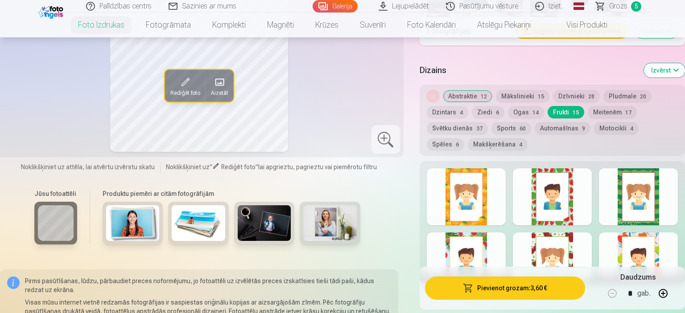
click at [529, 112] on button "Ogas 14" at bounding box center [526, 112] width 36 height 12
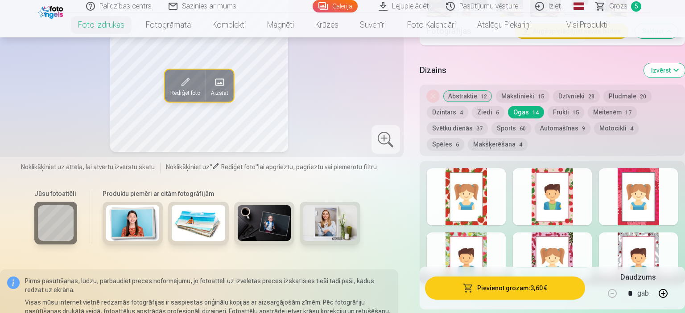
click at [468, 195] on div at bounding box center [466, 196] width 79 height 57
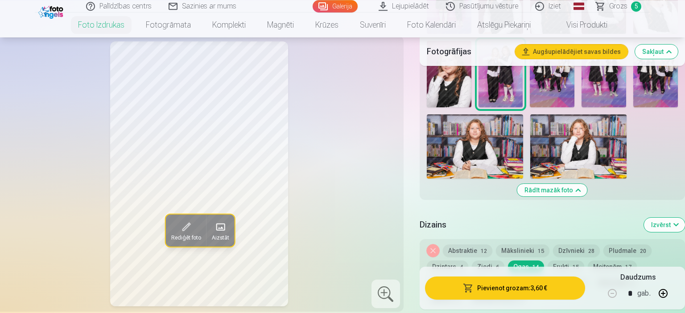
scroll to position [894, 0]
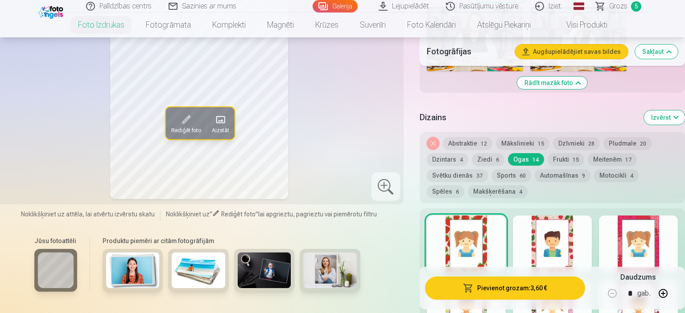
click at [564, 160] on button "Frukti 15" at bounding box center [565, 159] width 37 height 12
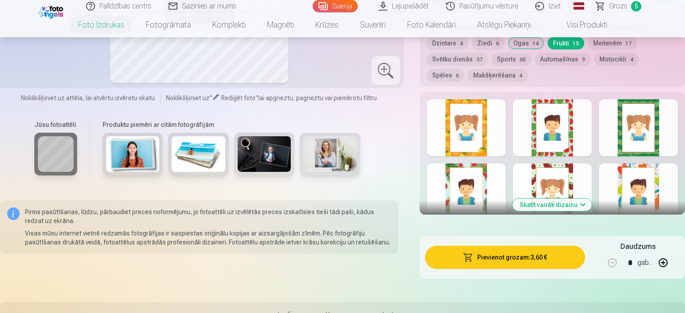
scroll to position [1035, 0]
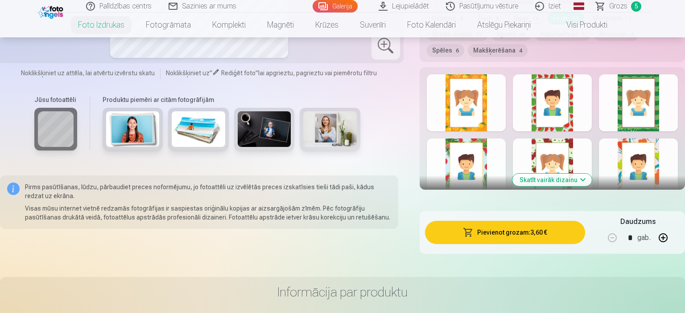
click at [567, 181] on button "Skatīt vairāk dizainu" at bounding box center [551, 180] width 79 height 12
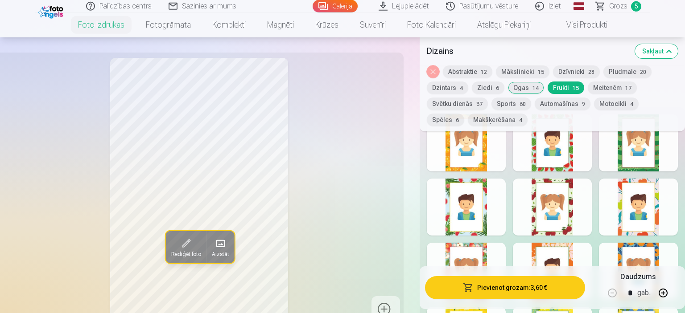
scroll to position [941, 0]
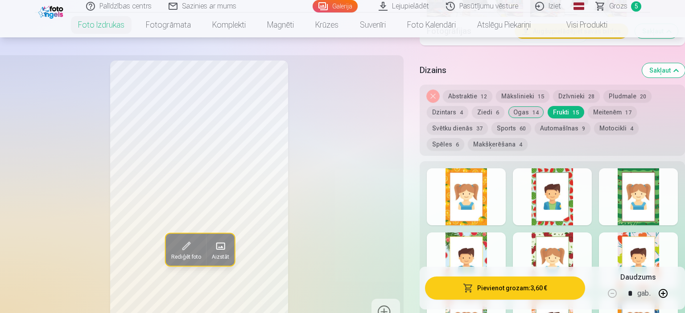
click at [518, 110] on button "Ogas 14" at bounding box center [526, 112] width 36 height 12
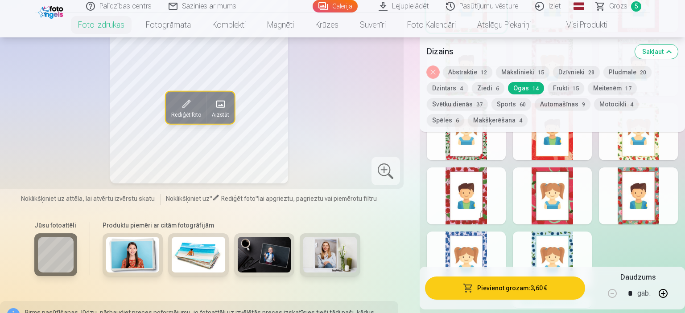
scroll to position [1177, 0]
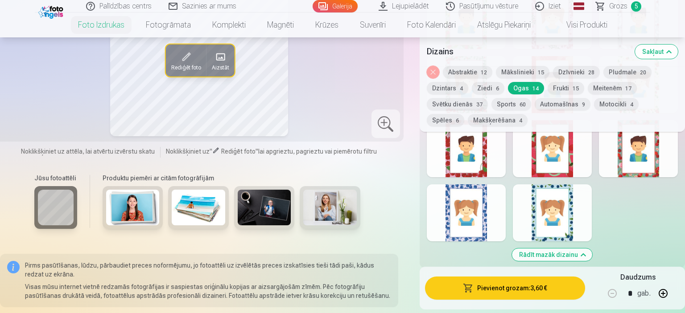
click at [476, 207] on div at bounding box center [466, 213] width 79 height 57
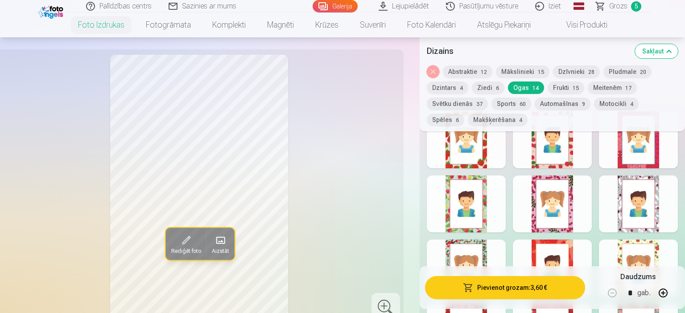
scroll to position [988, 0]
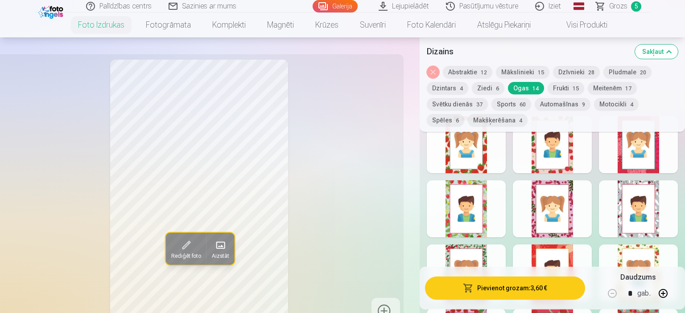
click at [518, 283] on button "Pievienot grozam : 3,60 €" at bounding box center [505, 288] width 160 height 23
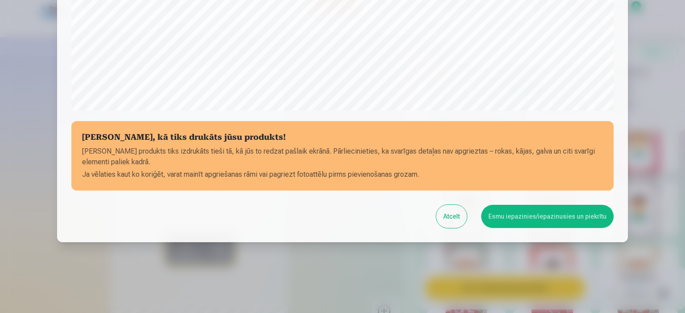
scroll to position [328, 0]
click at [528, 214] on button "Esmu iepazinies/iepazinusies un piekrītu" at bounding box center [547, 216] width 132 height 23
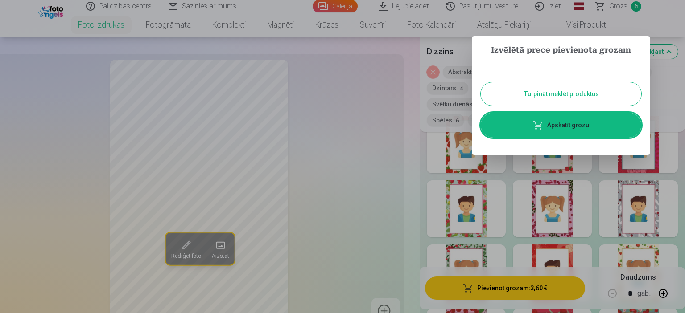
click at [533, 93] on button "Turpināt meklēt produktus" at bounding box center [560, 93] width 160 height 23
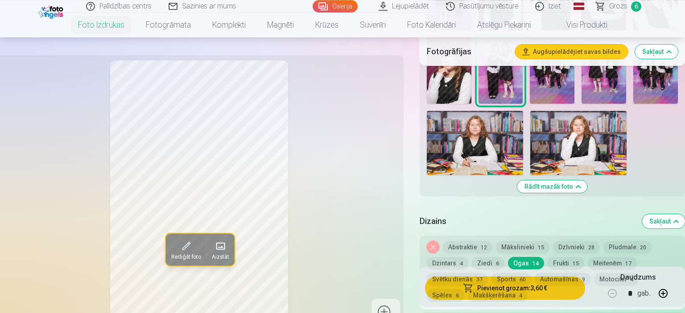
scroll to position [753, 0]
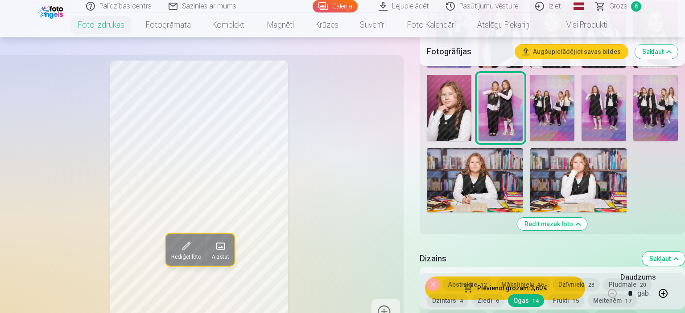
click at [555, 115] on img at bounding box center [552, 108] width 45 height 67
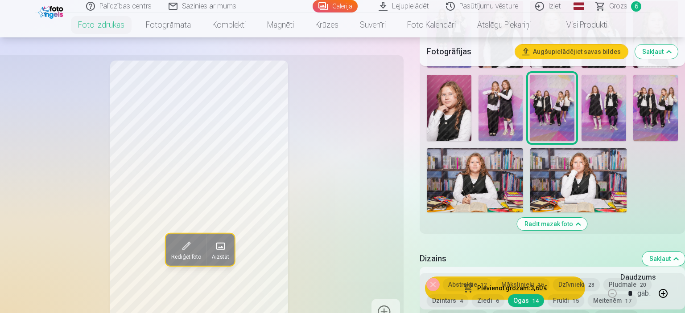
click at [662, 120] on img at bounding box center [655, 108] width 45 height 67
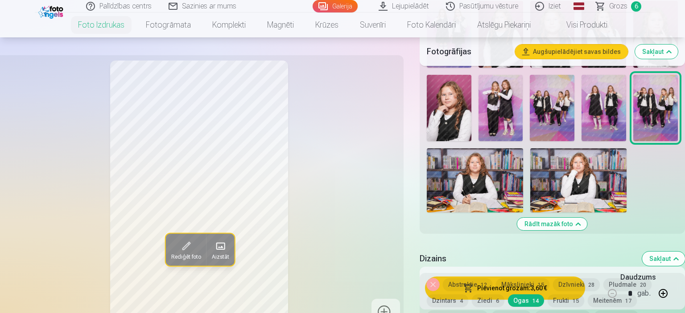
click at [563, 114] on img at bounding box center [552, 108] width 45 height 67
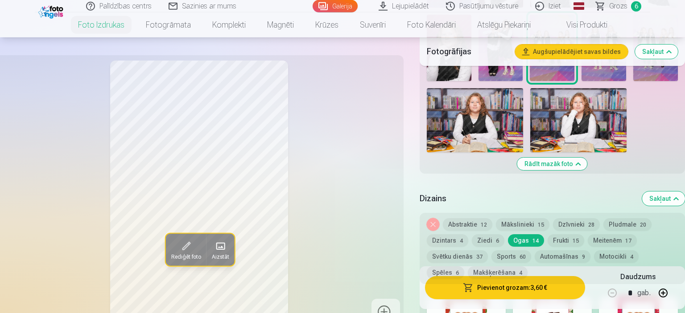
scroll to position [847, 0]
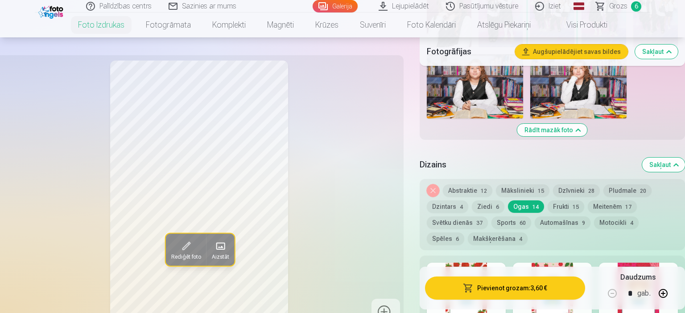
click at [553, 203] on button "Frukti 15" at bounding box center [565, 207] width 37 height 12
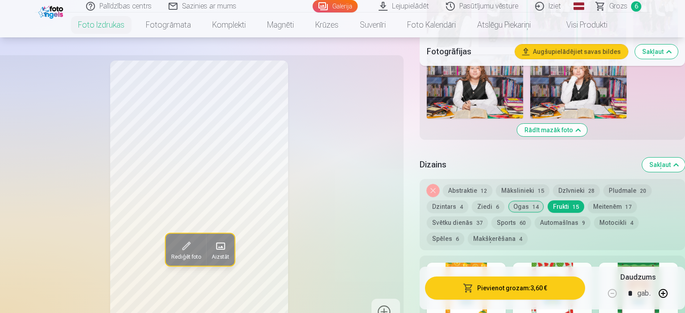
click at [512, 221] on button "Sports 60" at bounding box center [511, 223] width 40 height 12
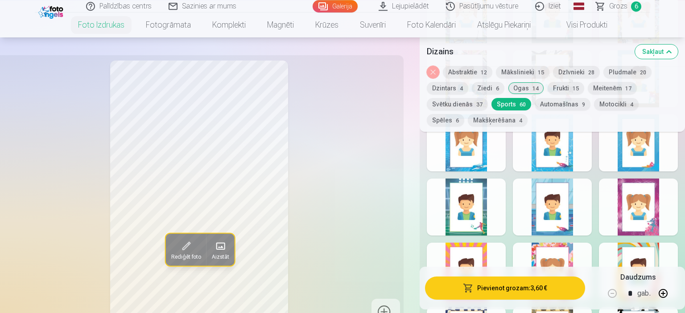
scroll to position [1647, 0]
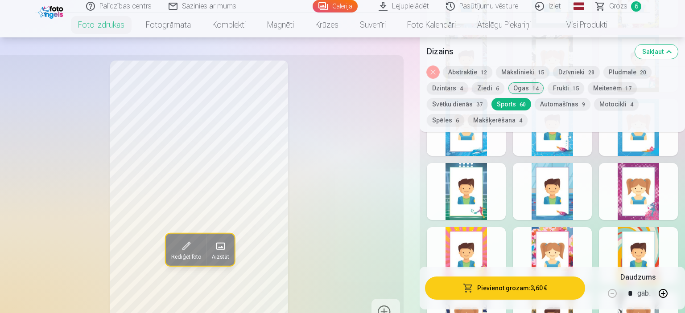
click at [643, 201] on div at bounding box center [638, 191] width 79 height 57
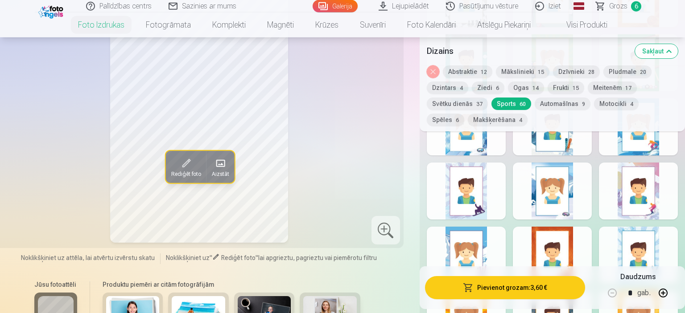
scroll to position [1977, 0]
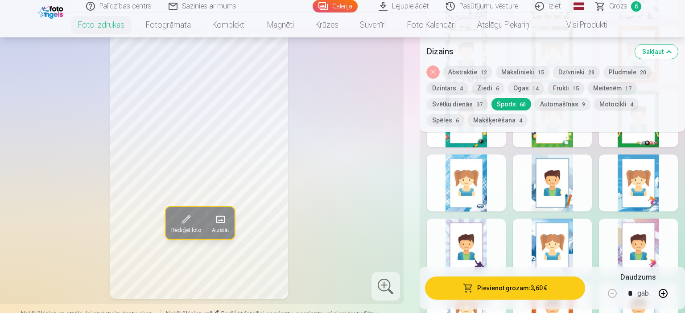
click at [511, 286] on button "Pievienot grozam : 3,60 €" at bounding box center [505, 288] width 160 height 23
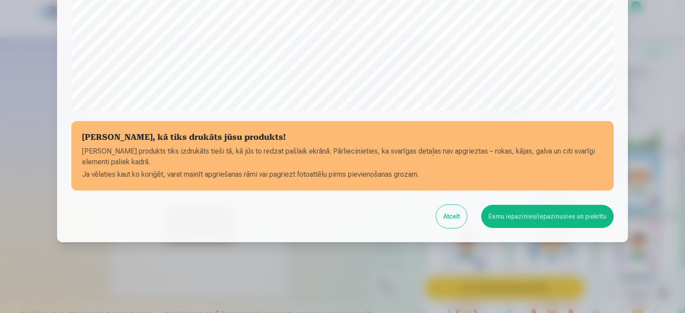
scroll to position [328, 0]
click at [520, 215] on button "Esmu iepazinies/iepazinusies un piekrītu" at bounding box center [547, 216] width 132 height 23
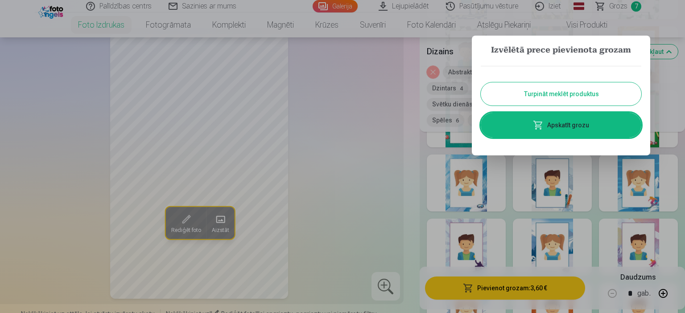
click at [561, 92] on button "Turpināt meklēt produktus" at bounding box center [560, 93] width 160 height 23
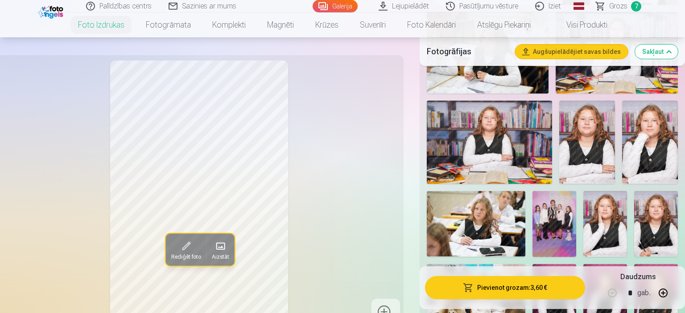
scroll to position [376, 0]
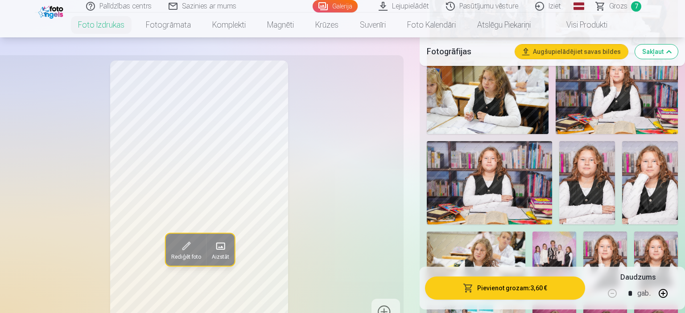
click at [584, 190] on img at bounding box center [587, 183] width 56 height 84
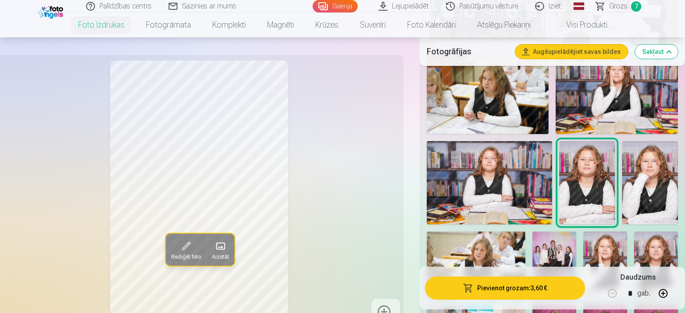
click at [489, 190] on img at bounding box center [489, 182] width 125 height 83
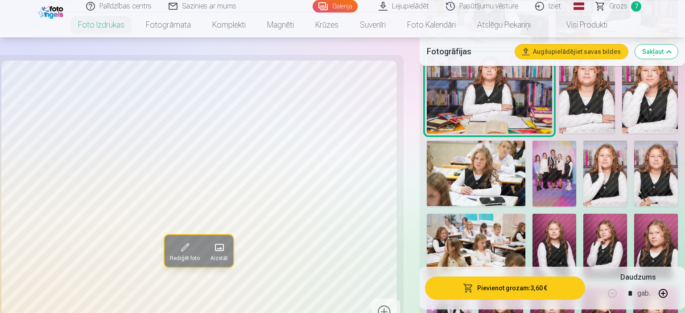
scroll to position [471, 0]
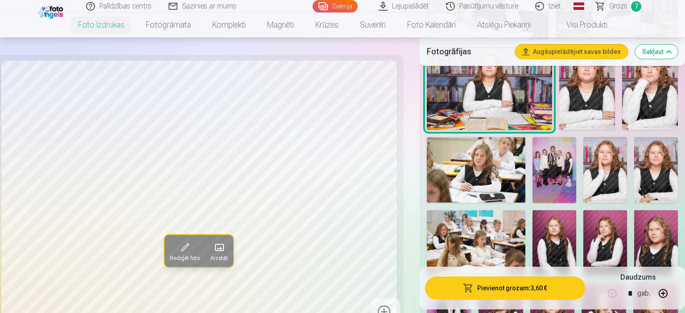
click at [599, 246] on img at bounding box center [605, 243] width 44 height 66
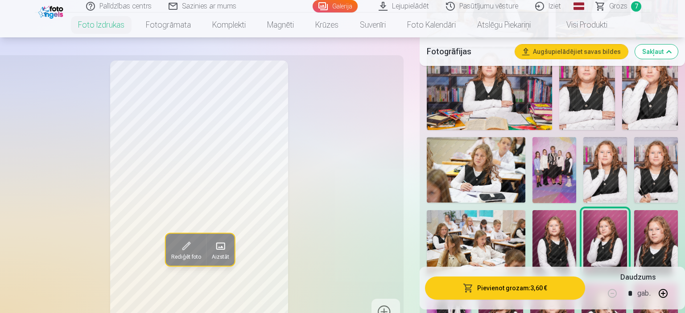
click at [557, 243] on img at bounding box center [554, 243] width 44 height 66
click at [612, 238] on img at bounding box center [605, 243] width 44 height 66
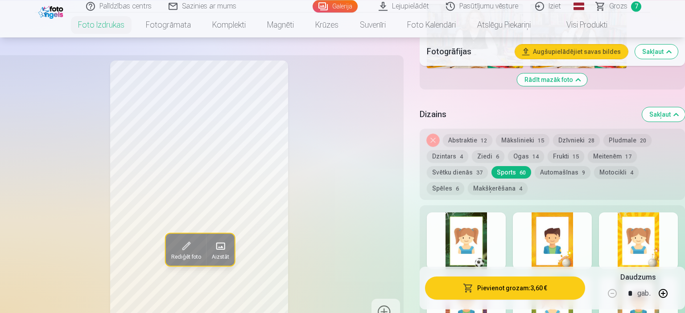
scroll to position [988, 0]
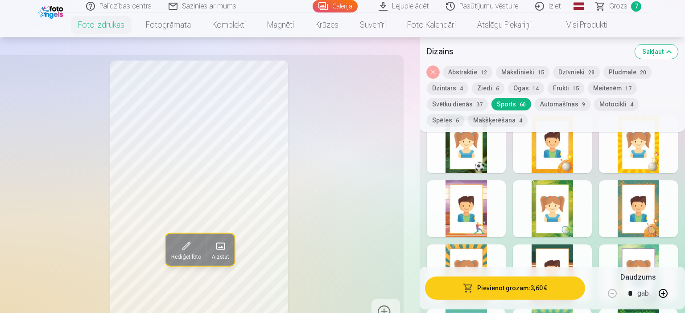
click at [625, 86] on span "17" at bounding box center [628, 89] width 6 height 6
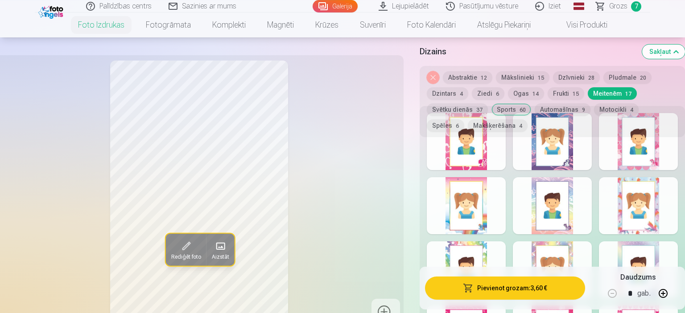
scroll to position [1035, 0]
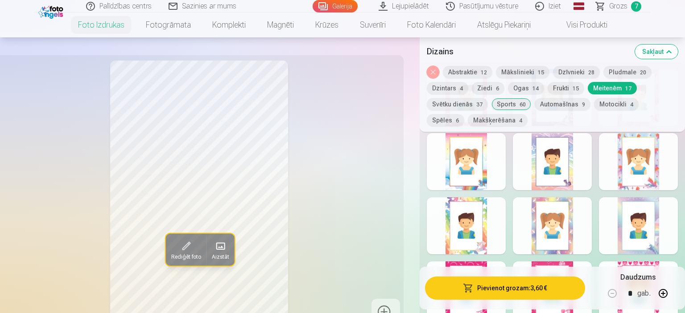
click at [556, 179] on div at bounding box center [552, 161] width 79 height 57
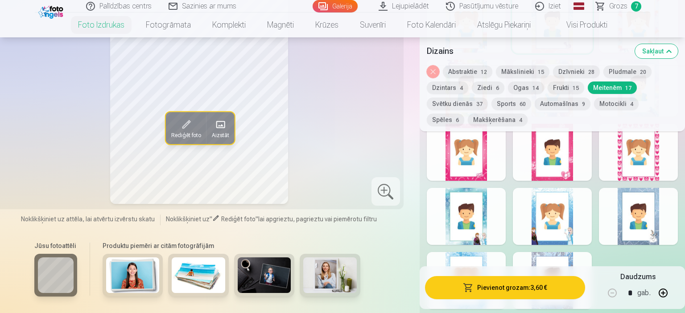
scroll to position [1129, 0]
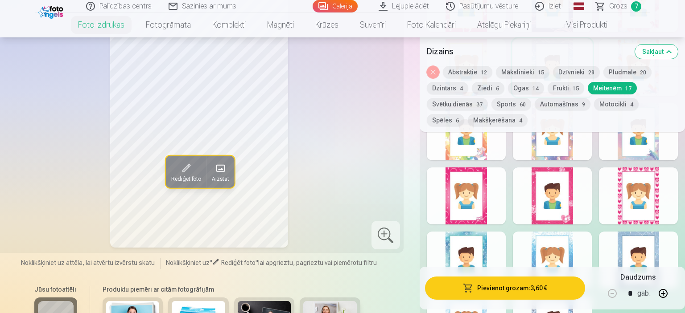
click at [620, 204] on div at bounding box center [638, 196] width 79 height 57
click at [534, 285] on button "Pievienot grozam : 3,60 €" at bounding box center [505, 288] width 160 height 23
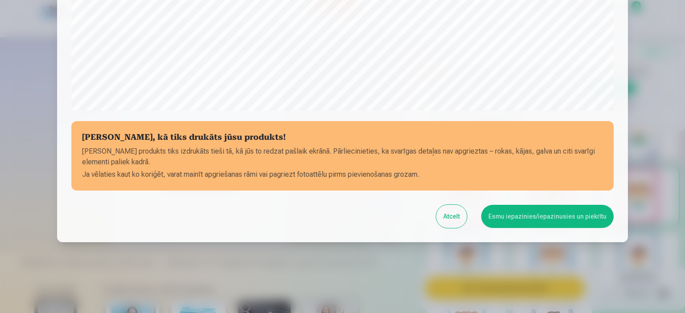
scroll to position [328, 0]
click at [539, 213] on button "Esmu iepazinies/iepazinusies un piekrītu" at bounding box center [547, 216] width 132 height 23
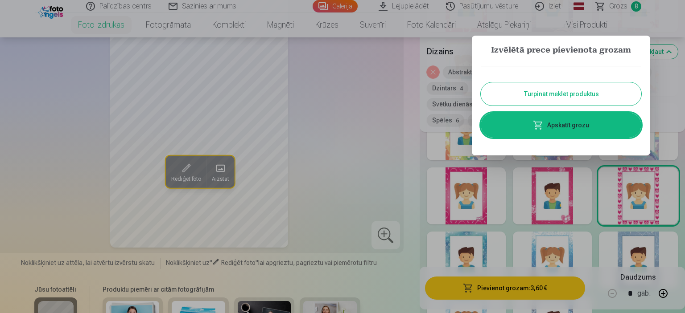
click at [571, 97] on button "Turpināt meklēt produktus" at bounding box center [560, 93] width 160 height 23
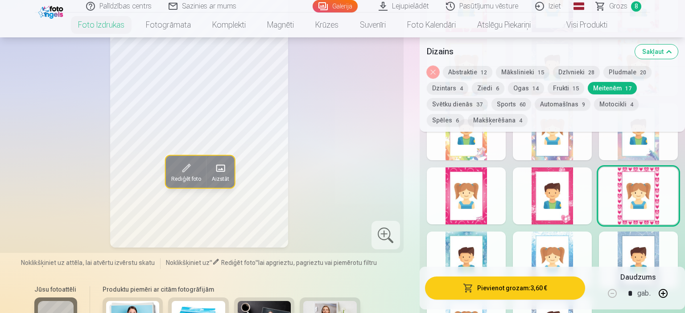
click at [607, 4] on link "Grozs 8" at bounding box center [618, 6] width 62 height 12
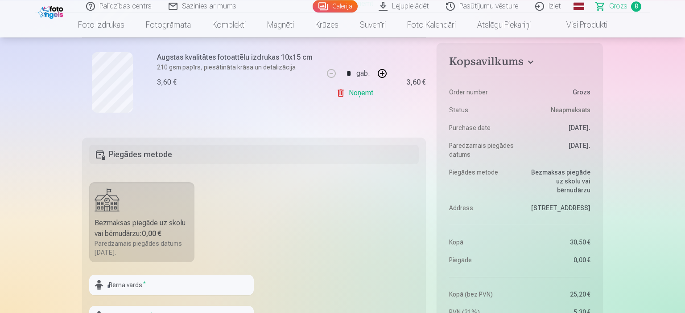
scroll to position [847, 0]
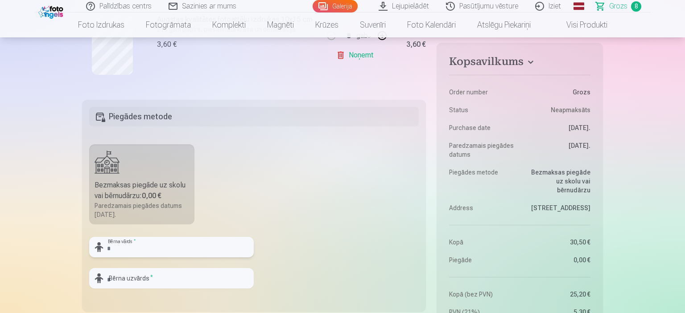
click at [141, 245] on input "text" at bounding box center [171, 247] width 164 height 21
type input "*"
click at [144, 280] on input "text" at bounding box center [171, 278] width 164 height 21
click at [159, 250] on input "**********" at bounding box center [171, 247] width 164 height 21
type input "*****"
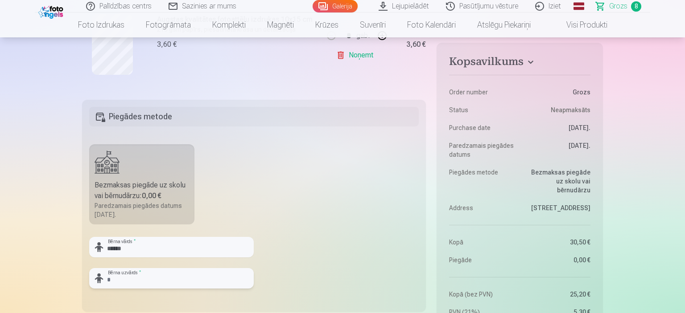
click at [125, 274] on input "text" at bounding box center [171, 278] width 164 height 21
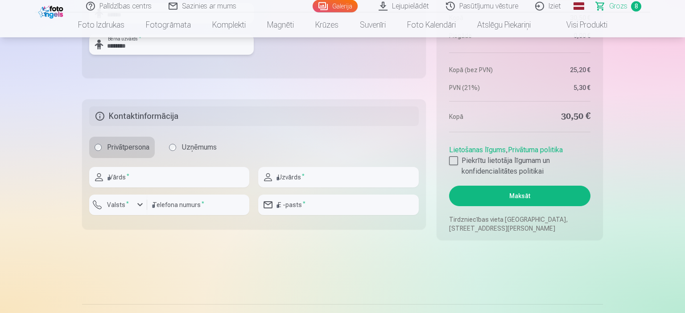
scroll to position [1082, 0]
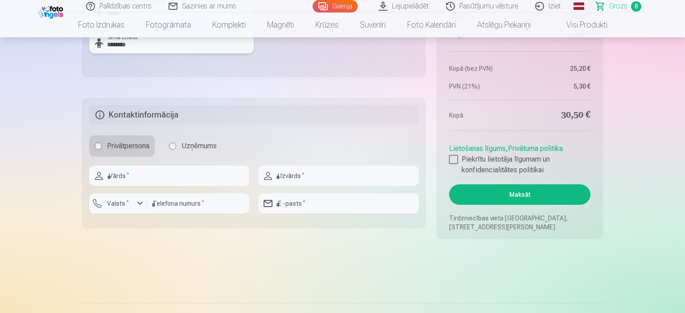
type input "********"
click at [148, 172] on input "text" at bounding box center [169, 176] width 160 height 21
type input "********"
click at [296, 172] on input "text" at bounding box center [338, 176] width 160 height 21
type input "********"
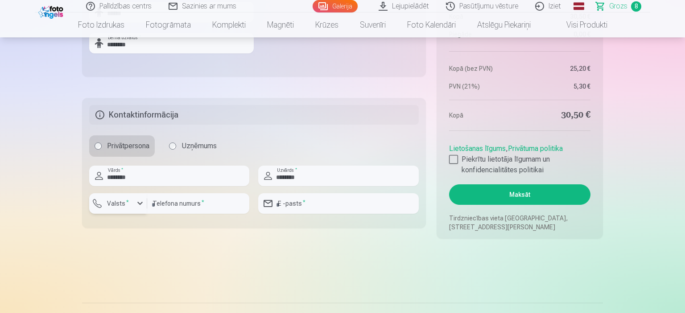
click at [136, 205] on div "button" at bounding box center [140, 203] width 11 height 11
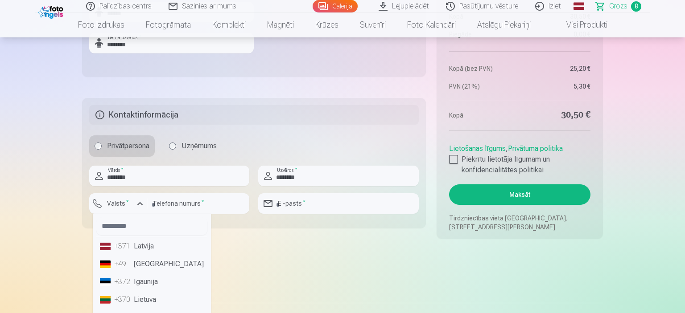
click at [141, 243] on li "+371 Latvija" at bounding box center [151, 247] width 111 height 18
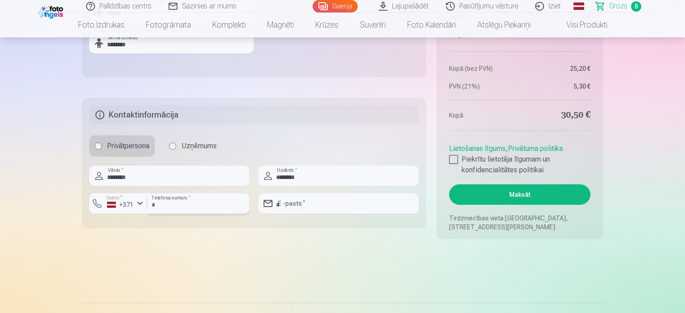
click at [174, 205] on input "number" at bounding box center [198, 203] width 102 height 21
type input "*"
type input "**"
click at [169, 202] on input "**" at bounding box center [198, 203] width 102 height 21
type input "********"
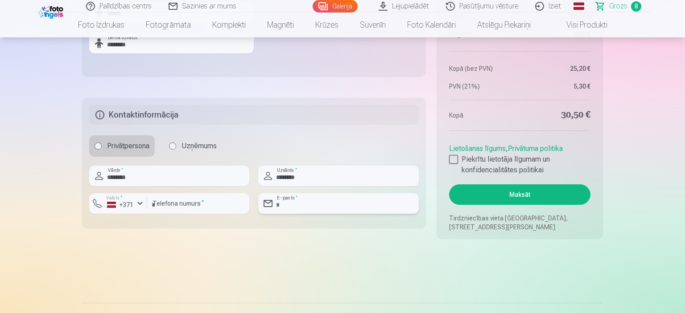
click at [284, 204] on input "email" at bounding box center [338, 203] width 160 height 21
click at [449, 185] on button "Maksāt" at bounding box center [519, 195] width 141 height 21
type input "**********"
click at [451, 161] on div at bounding box center [453, 159] width 9 height 9
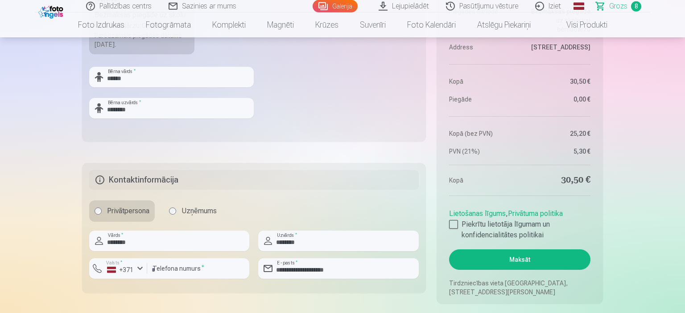
scroll to position [1035, 0]
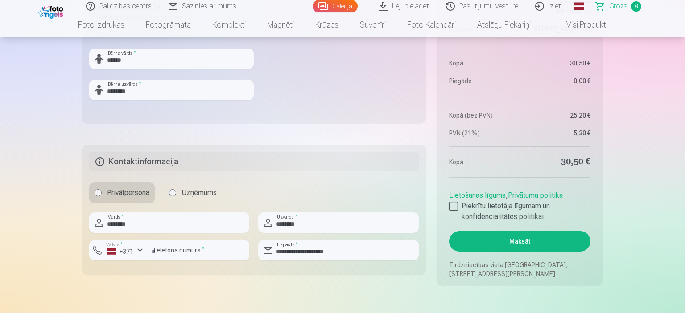
click at [541, 236] on button "Maksāt" at bounding box center [519, 241] width 141 height 21
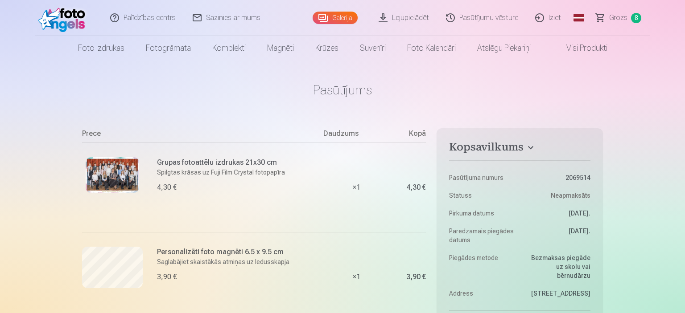
click at [397, 18] on link "Lejupielādēt" at bounding box center [403, 18] width 67 height 36
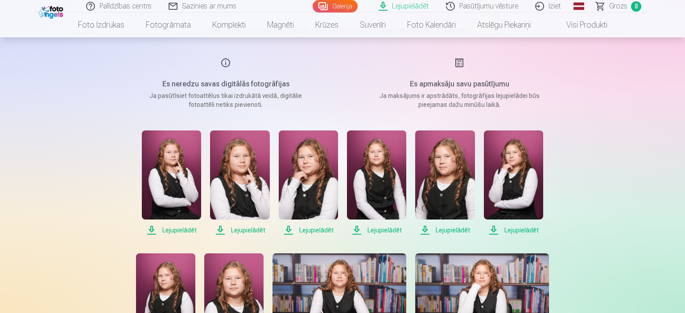
scroll to position [141, 0]
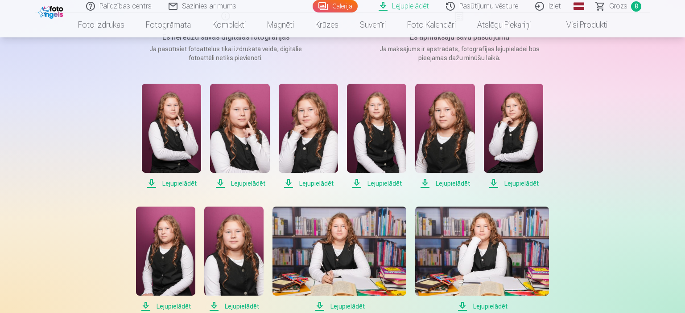
click at [154, 180] on span "Lejupielādēt" at bounding box center [171, 183] width 59 height 11
click at [244, 182] on span "Lejupielādēt" at bounding box center [239, 183] width 59 height 11
click at [304, 183] on span "Lejupielādēt" at bounding box center [308, 183] width 59 height 11
click at [357, 183] on span "Lejupielādēt" at bounding box center [376, 183] width 59 height 11
click at [423, 182] on span "Lejupielādēt" at bounding box center [444, 183] width 59 height 11
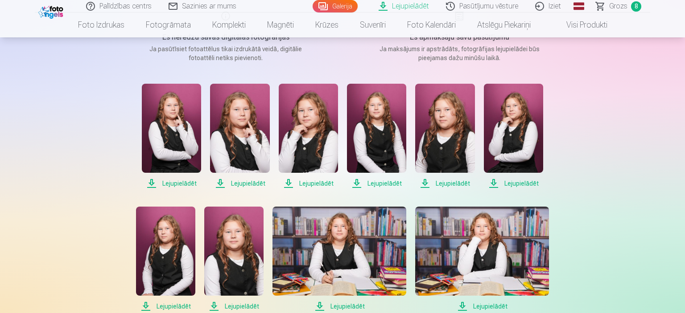
click at [492, 183] on span "Lejupielādēt" at bounding box center [513, 183] width 59 height 11
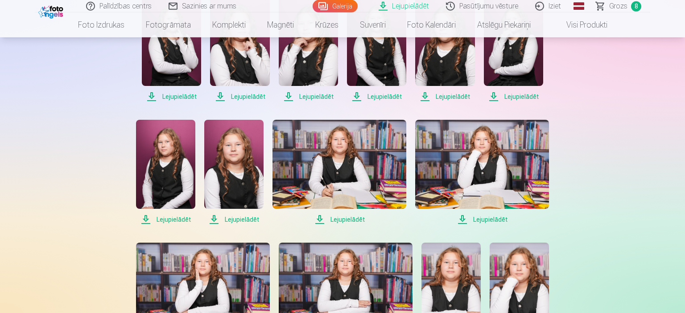
scroll to position [282, 0]
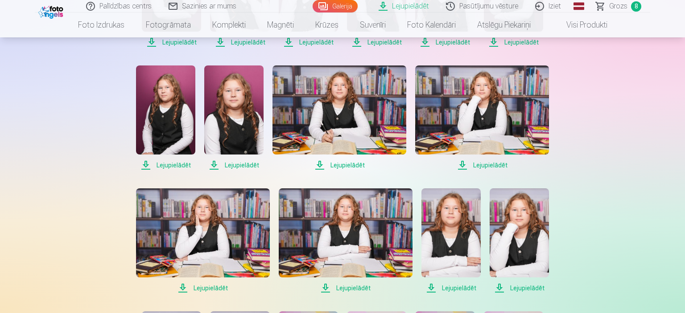
click at [157, 165] on span "Lejupielādēt" at bounding box center [165, 165] width 59 height 11
click at [228, 165] on span "Lejupielādēt" at bounding box center [233, 165] width 59 height 11
click at [341, 164] on span "Lejupielādēt" at bounding box center [339, 165] width 134 height 11
click at [479, 164] on span "Lejupielādēt" at bounding box center [482, 165] width 134 height 11
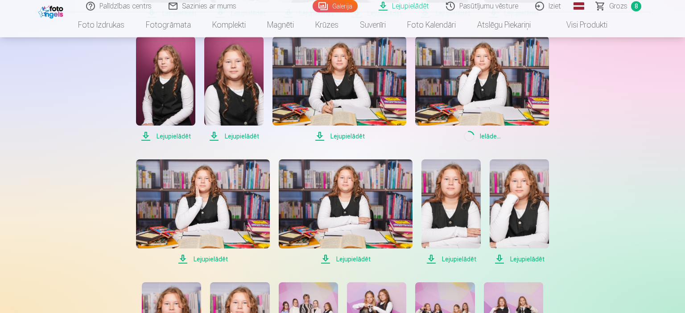
scroll to position [329, 0]
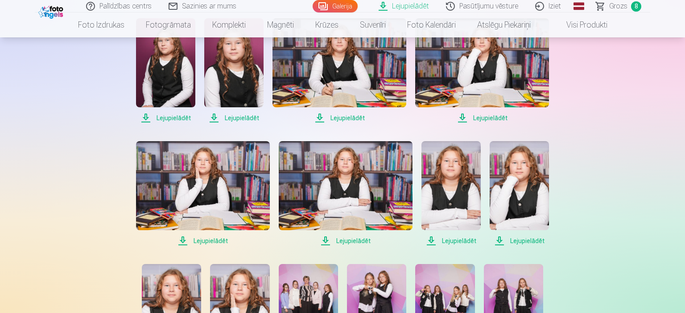
click at [208, 239] on span "Lejupielādēt" at bounding box center [203, 241] width 134 height 11
click at [345, 243] on span "Lejupielādēt" at bounding box center [346, 241] width 134 height 11
click at [460, 241] on span "Lejupielādēt" at bounding box center [450, 241] width 59 height 11
click at [526, 242] on span "Lejupielādēt" at bounding box center [518, 241] width 59 height 11
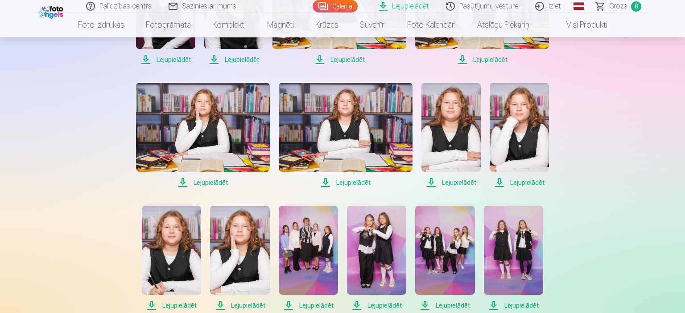
scroll to position [423, 0]
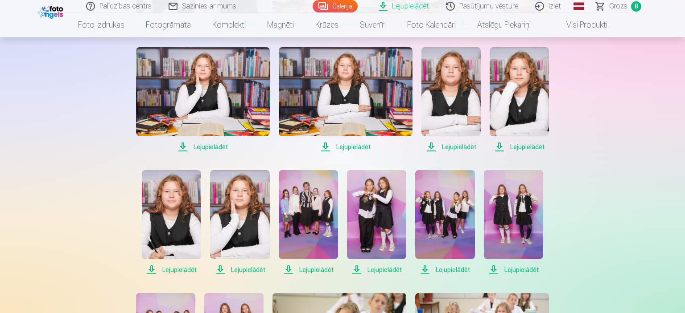
click at [174, 269] on span "Lejupielādēt" at bounding box center [171, 270] width 59 height 11
click at [245, 269] on span "Lejupielādēt" at bounding box center [239, 270] width 59 height 11
click at [312, 268] on span "Lejupielādēt" at bounding box center [308, 270] width 59 height 11
click at [391, 269] on span "Lejupielādēt" at bounding box center [376, 270] width 59 height 11
click at [443, 269] on span "Lejupielādēt" at bounding box center [444, 270] width 59 height 11
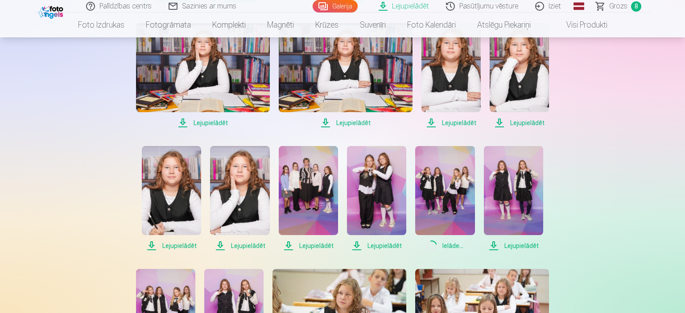
scroll to position [471, 0]
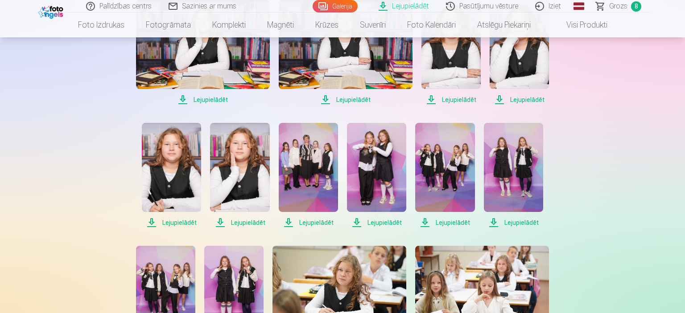
click at [514, 222] on span "Lejupielādēt" at bounding box center [513, 223] width 59 height 11
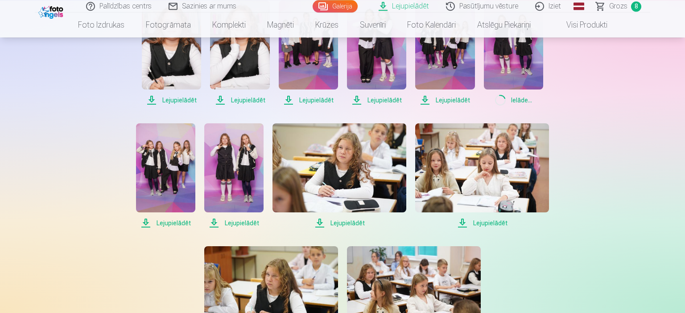
scroll to position [612, 0]
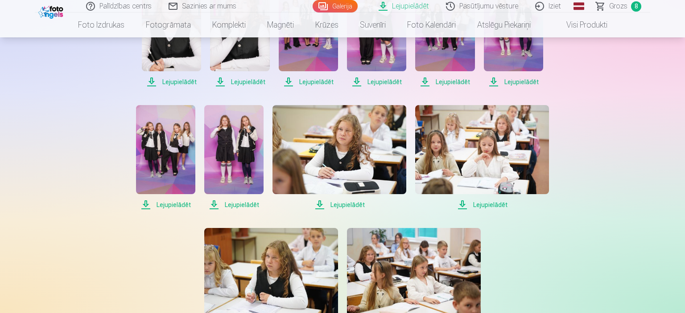
click at [160, 204] on span "Lejupielādēt" at bounding box center [165, 205] width 59 height 11
click at [245, 204] on span "Lejupielādēt" at bounding box center [233, 205] width 59 height 11
click at [347, 207] on span "Lejupielādēt" at bounding box center [339, 205] width 134 height 11
click at [486, 203] on span "Lejupielādēt" at bounding box center [482, 205] width 134 height 11
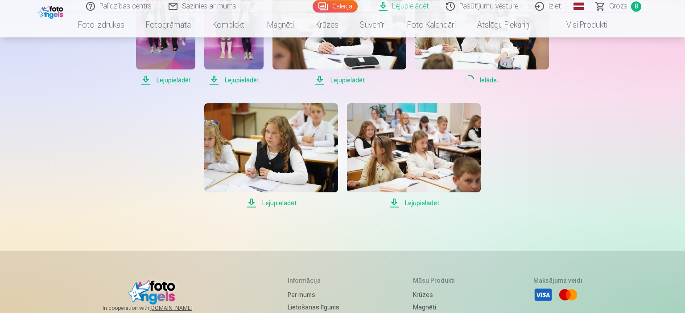
scroll to position [753, 0]
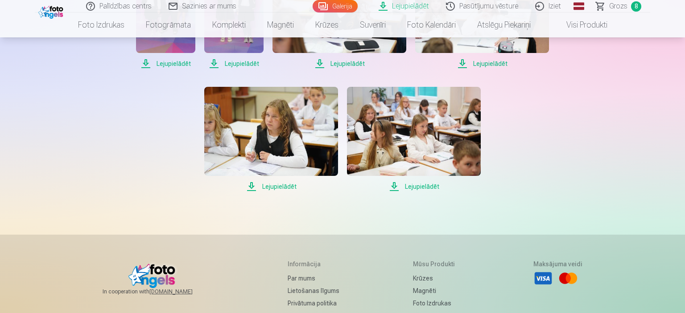
click at [270, 188] on span "Lejupielādēt" at bounding box center [271, 186] width 134 height 11
click at [419, 185] on span "Lejupielādēt" at bounding box center [414, 186] width 134 height 11
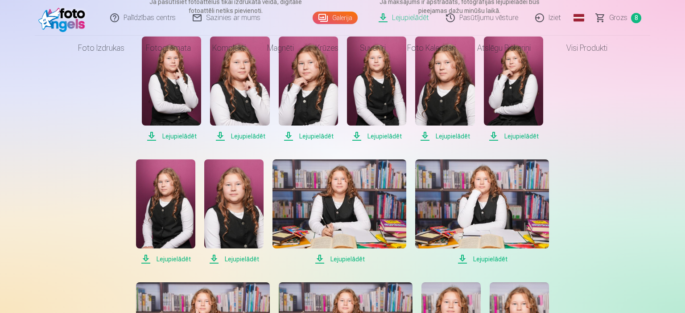
scroll to position [0, 0]
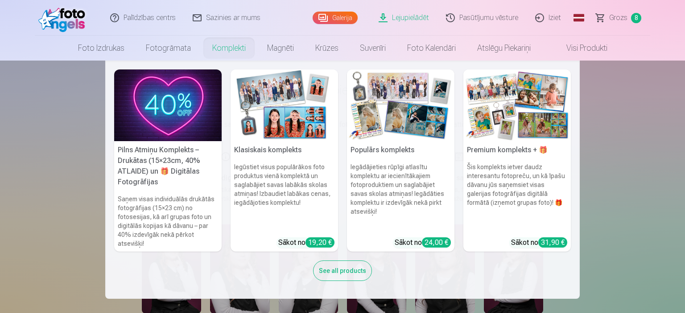
click at [223, 50] on link "Komplekti" at bounding box center [228, 48] width 55 height 25
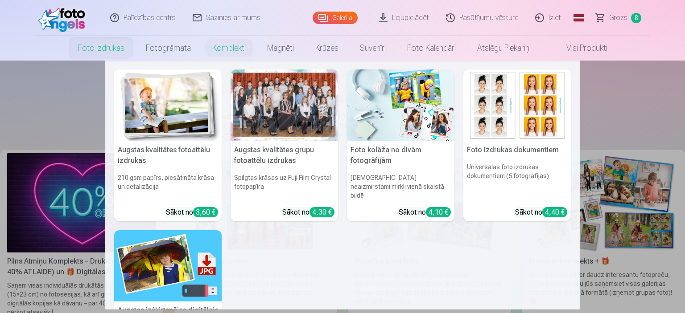
click at [274, 112] on div at bounding box center [283, 106] width 107 height 72
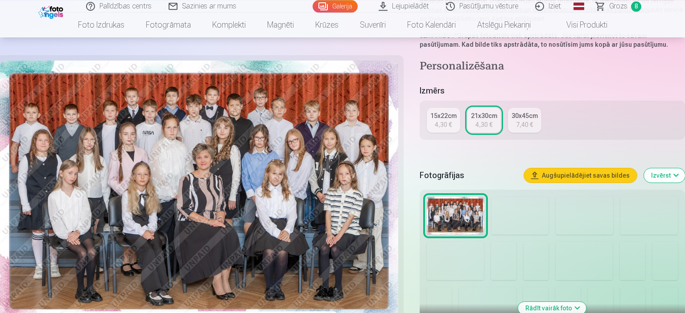
scroll to position [94, 0]
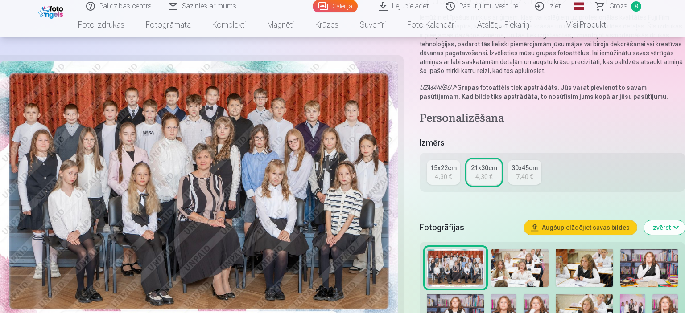
click at [568, 231] on button "Augšupielādējiet savas bildes" at bounding box center [580, 228] width 113 height 14
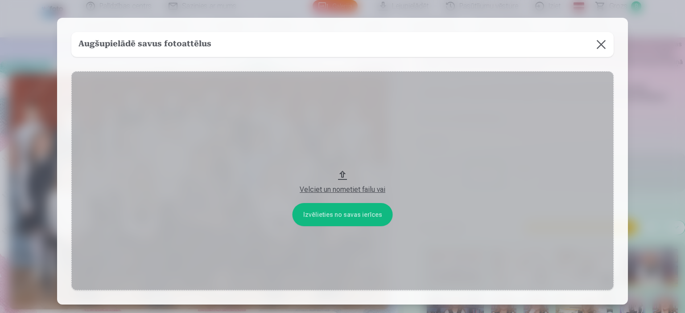
click at [601, 42] on button at bounding box center [600, 44] width 25 height 25
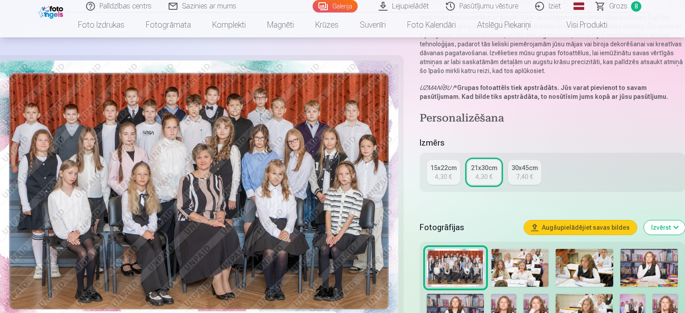
click at [577, 227] on button "Augšupielādējiet savas bildes" at bounding box center [580, 228] width 113 height 14
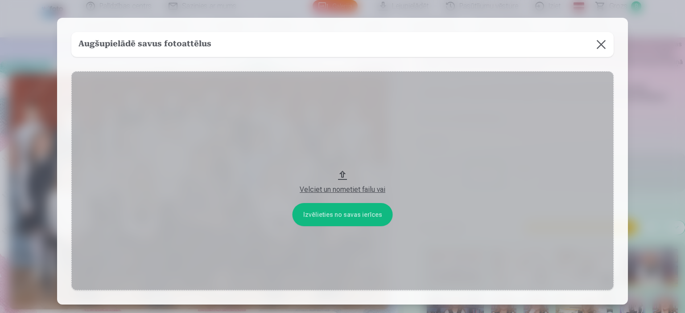
click at [341, 188] on div "Velciet un nometiet failu vai" at bounding box center [342, 190] width 524 height 11
click at [349, 213] on button "Velciet un nometiet failu vai" at bounding box center [342, 180] width 542 height 219
click at [605, 43] on button at bounding box center [600, 44] width 25 height 25
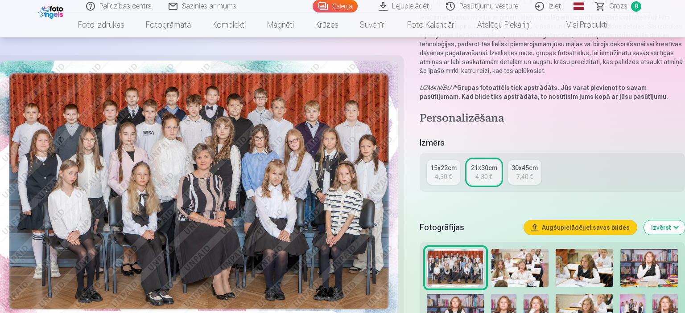
click at [554, 5] on link "Iziet" at bounding box center [548, 6] width 43 height 12
